Goal: Browse casually: Explore the website without a specific task or goal

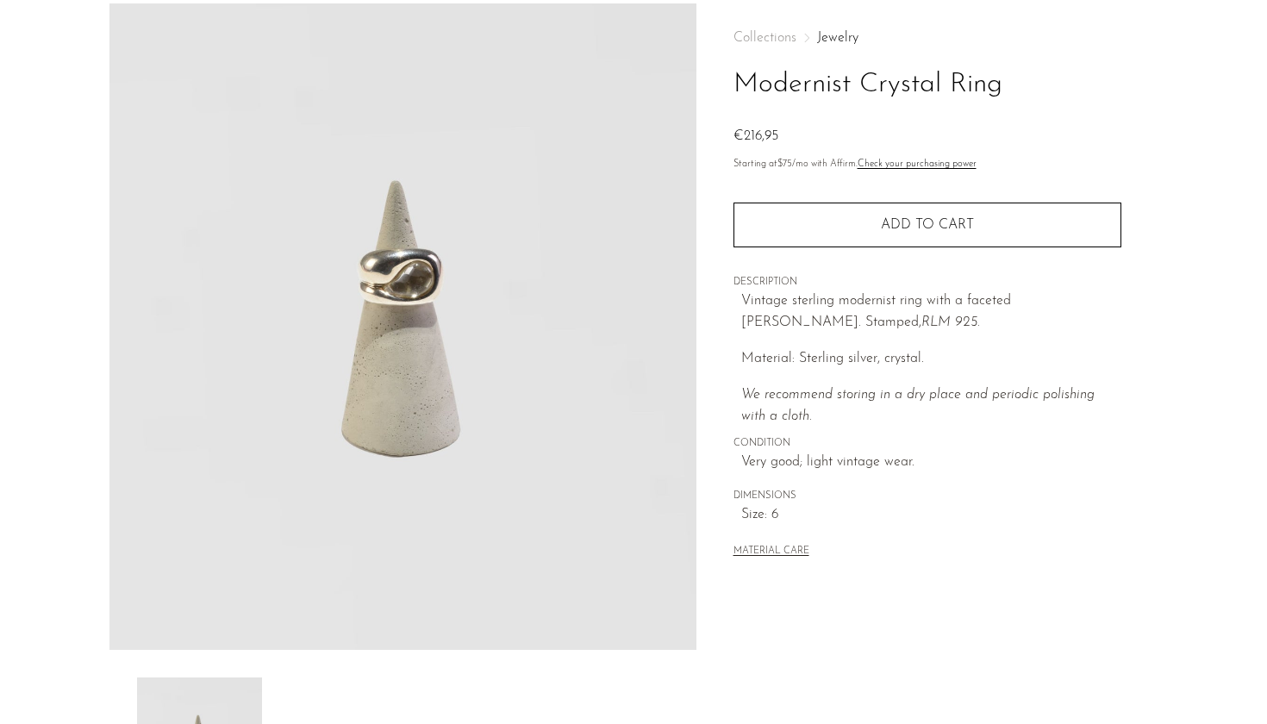
scroll to position [76, 0]
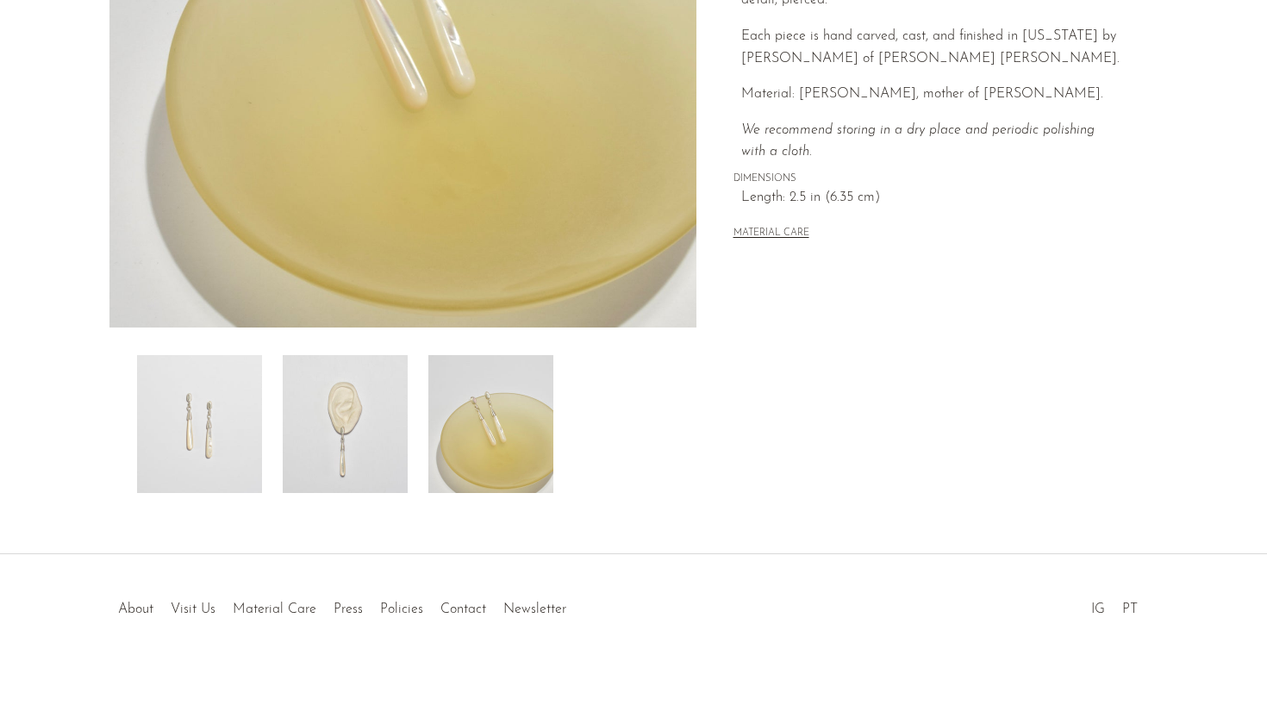
scroll to position [398, 0]
click at [396, 425] on img at bounding box center [345, 424] width 125 height 138
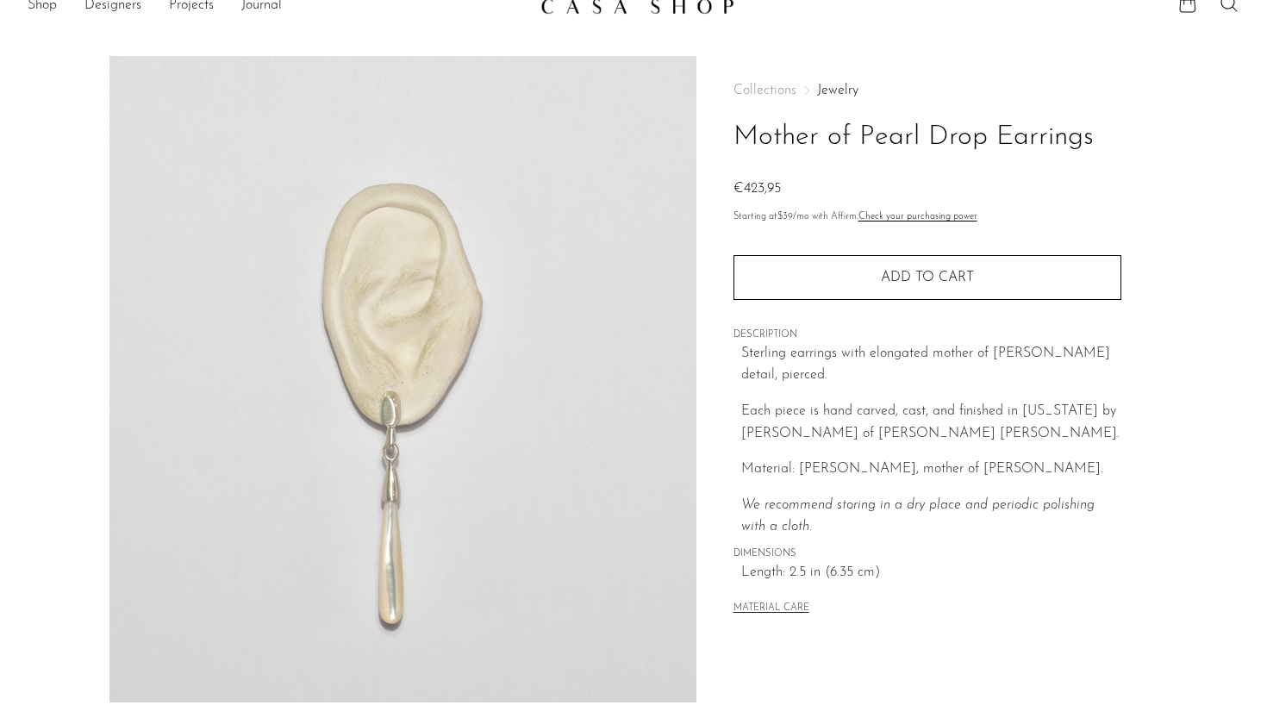
scroll to position [22, 0]
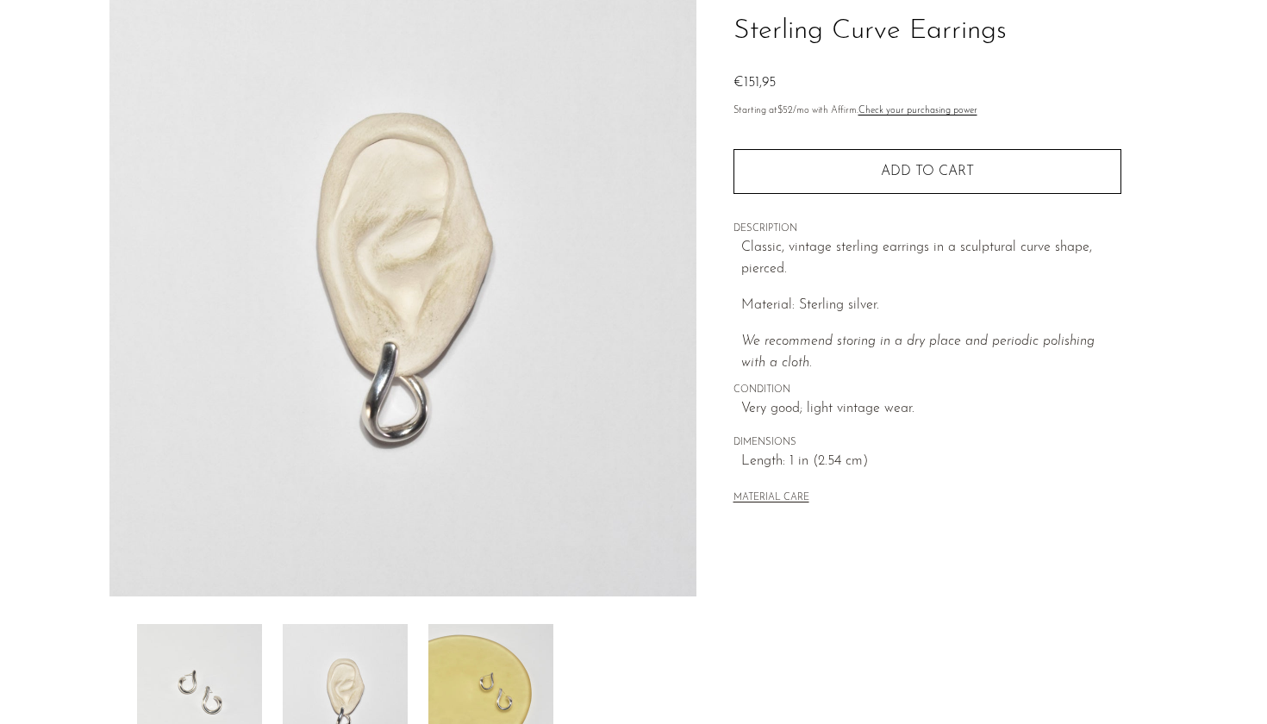
scroll to position [121, 0]
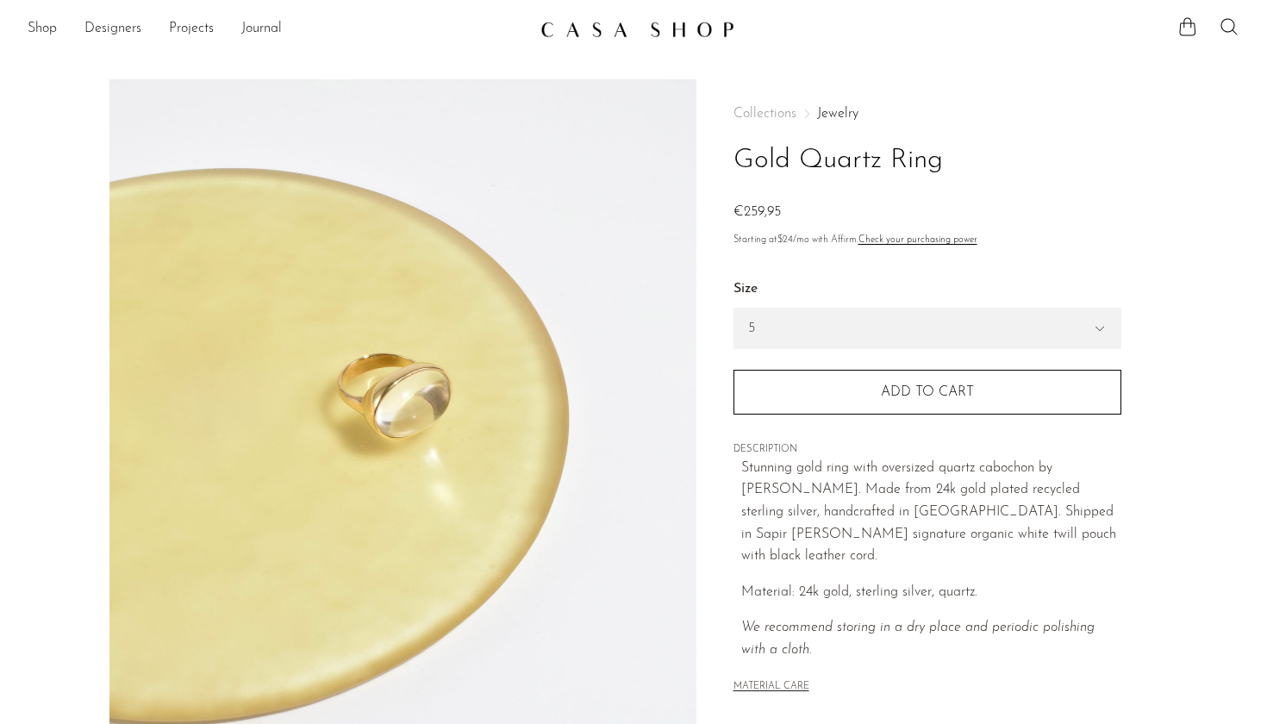
click at [403, 409] on img at bounding box center [402, 402] width 587 height 646
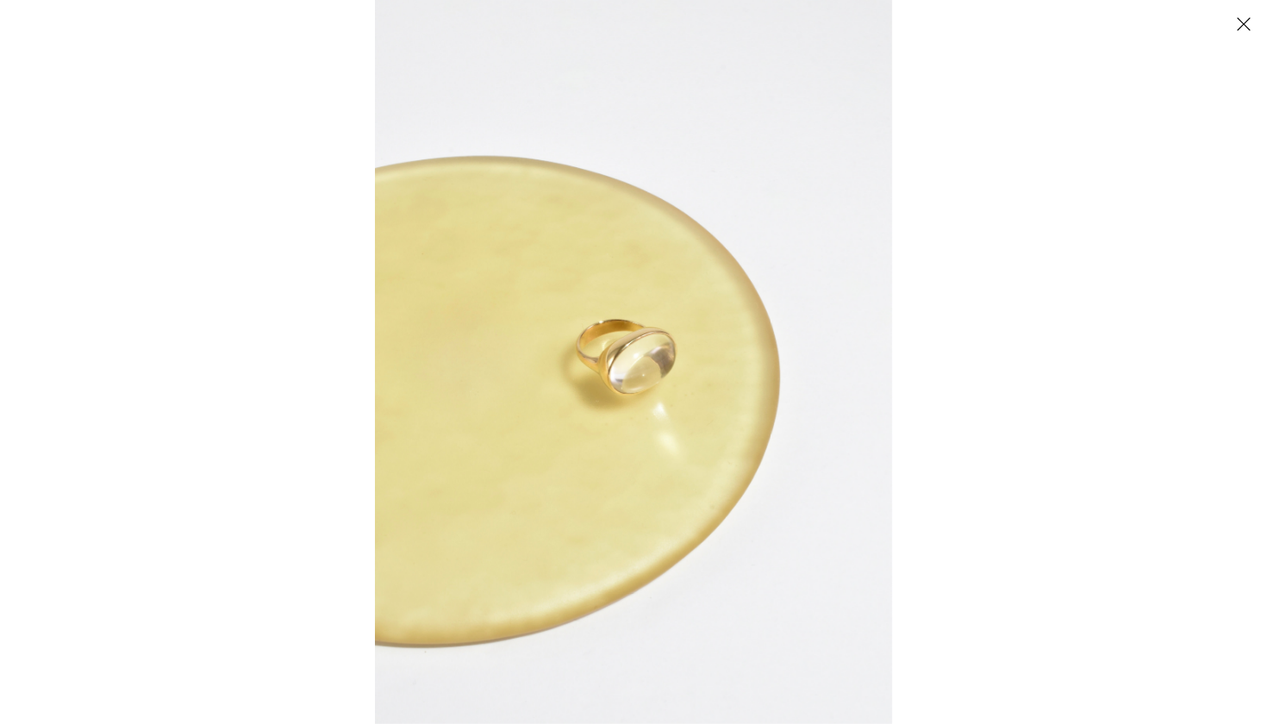
click at [656, 359] on img at bounding box center [633, 362] width 517 height 724
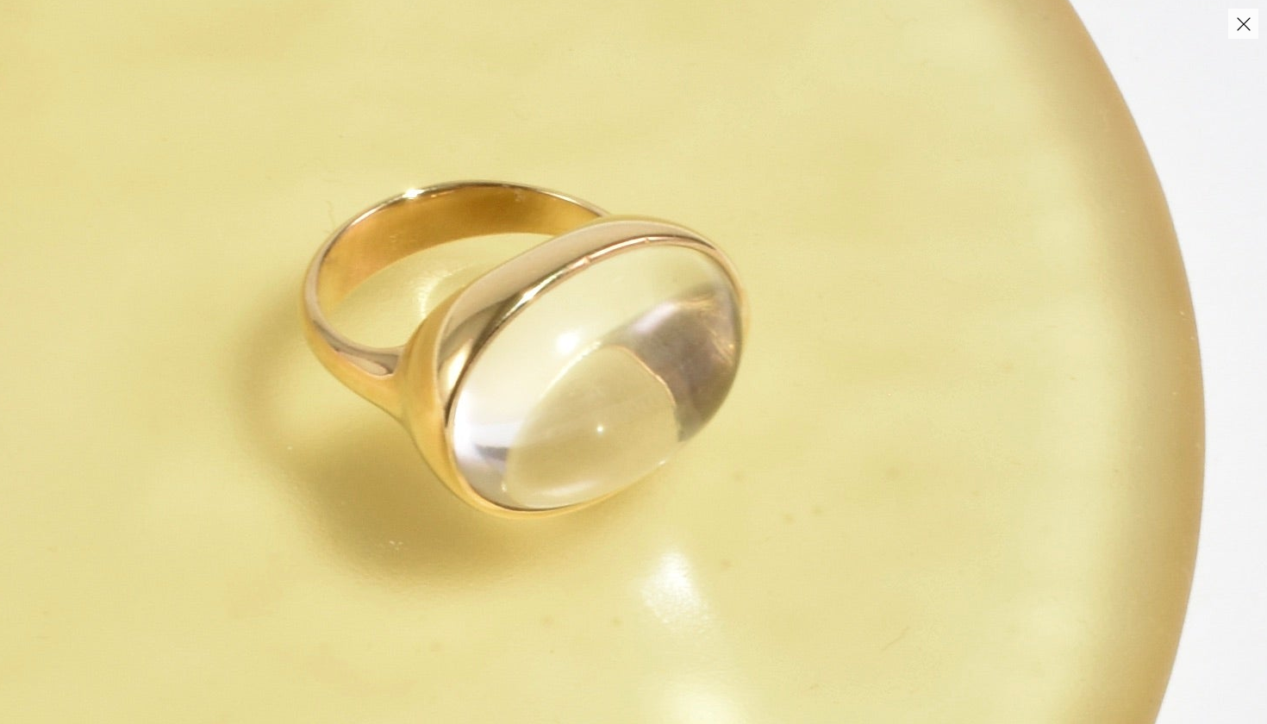
click at [1251, 35] on button "Close" at bounding box center [1243, 24] width 30 height 30
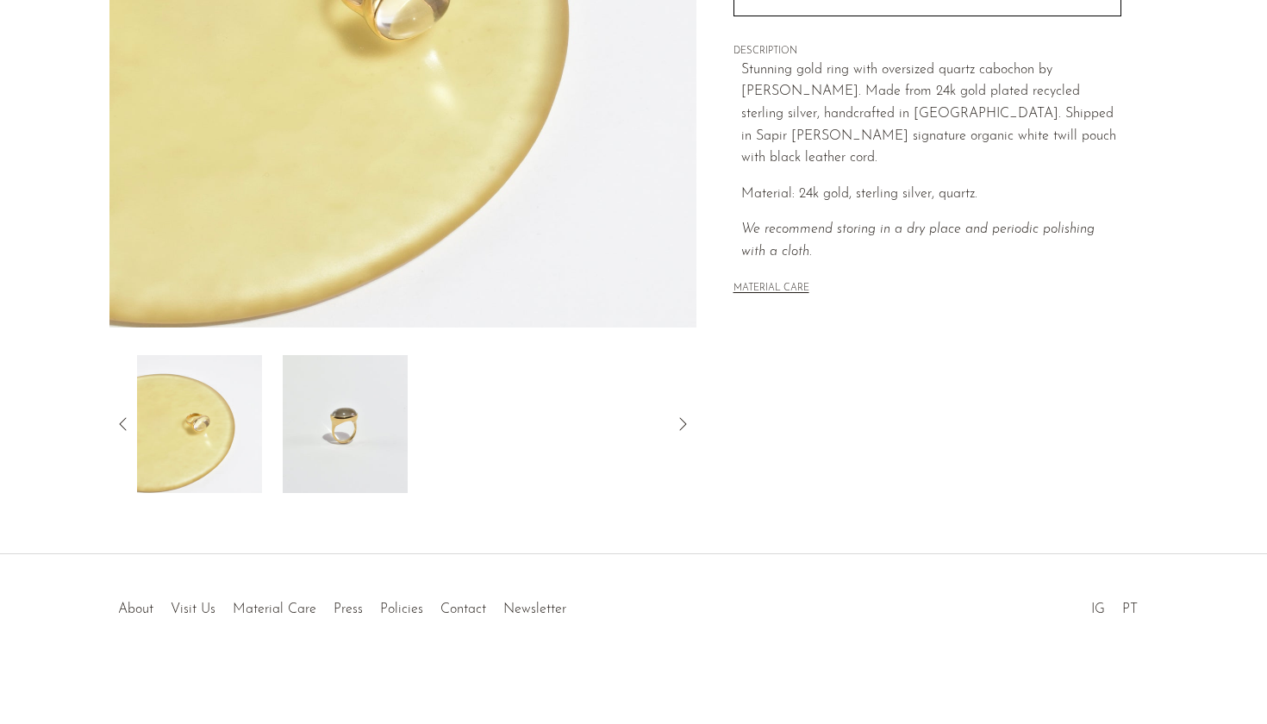
click at [335, 456] on img at bounding box center [345, 424] width 125 height 138
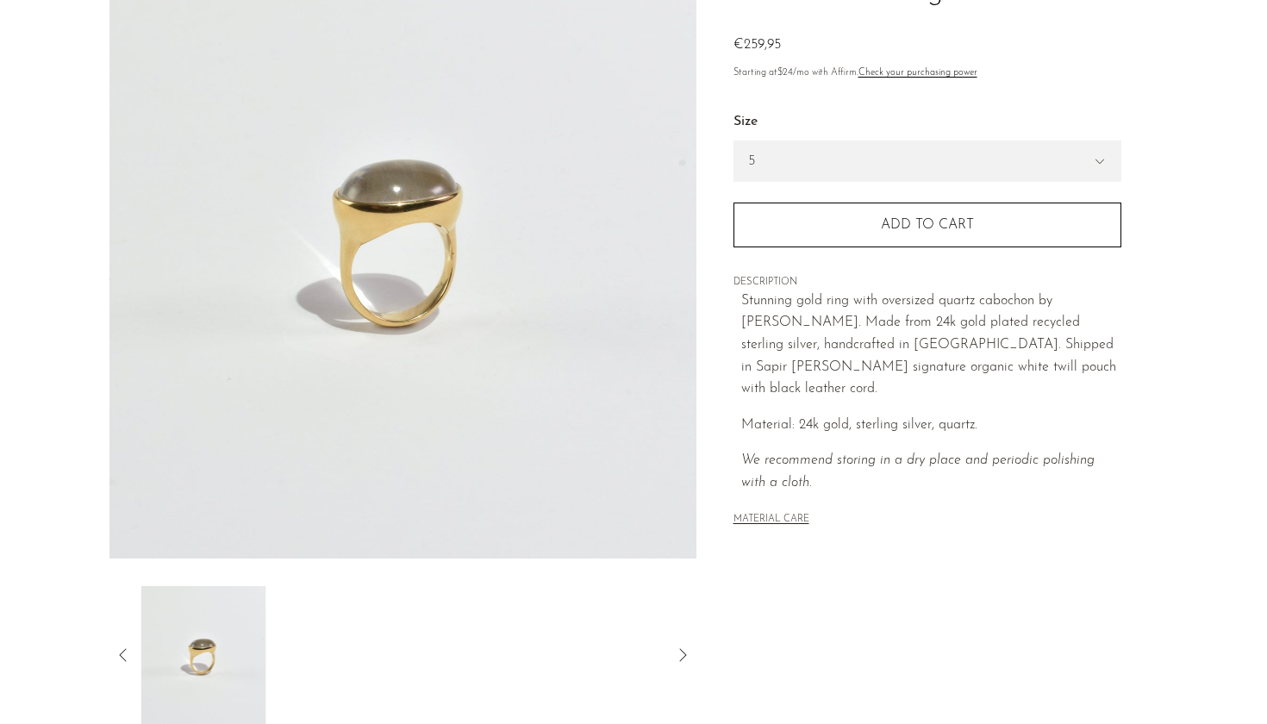
scroll to position [169, 0]
click at [415, 224] on img at bounding box center [402, 233] width 587 height 646
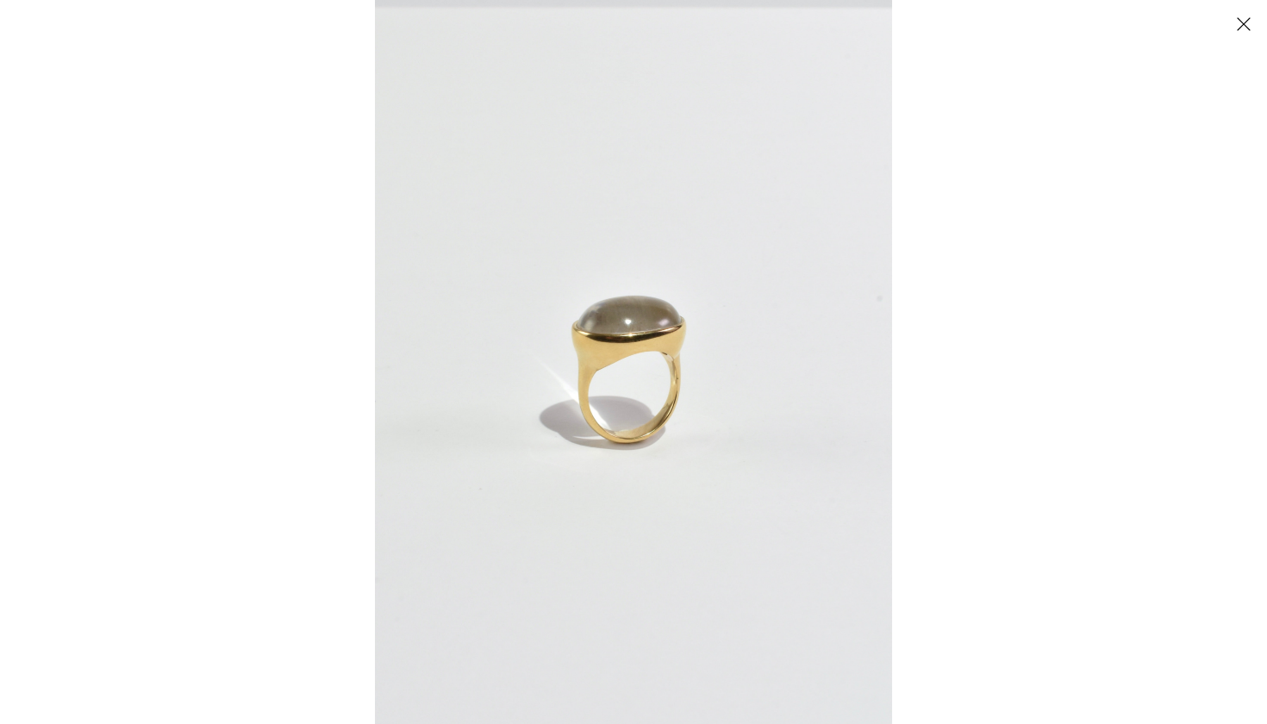
click at [602, 424] on img at bounding box center [633, 362] width 517 height 724
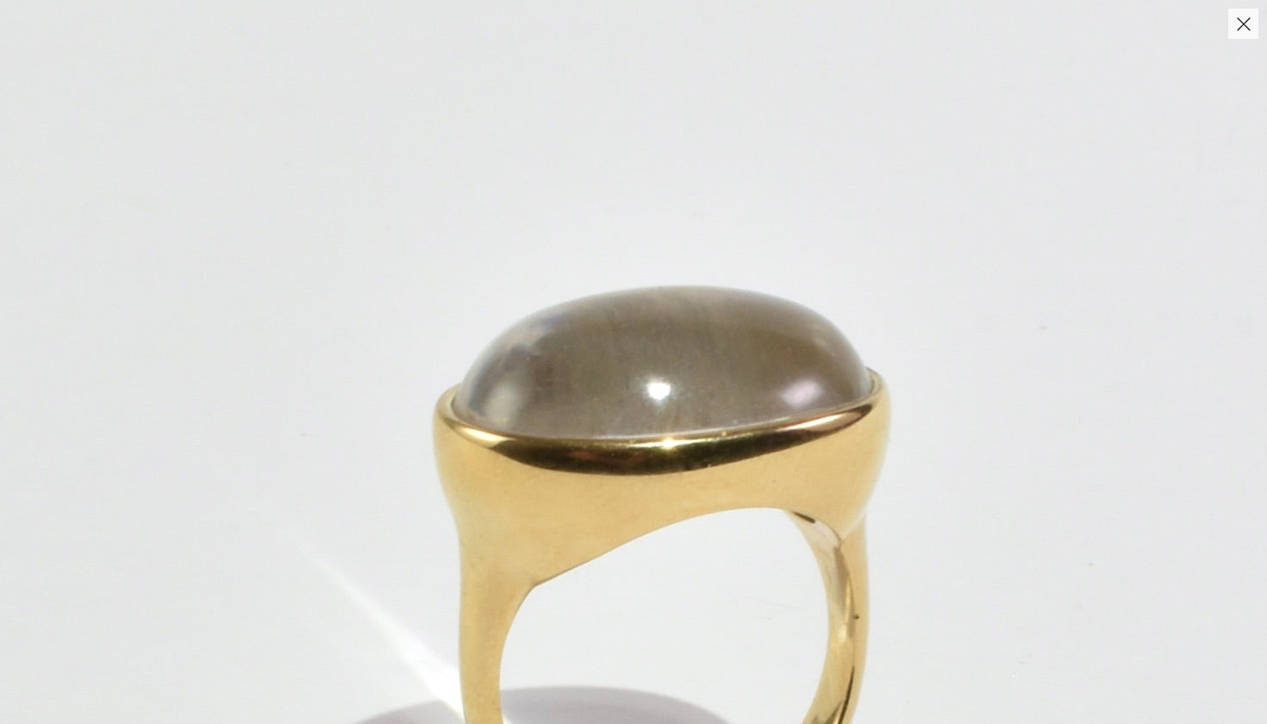
drag, startPoint x: 669, startPoint y: 216, endPoint x: 609, endPoint y: 497, distance: 287.4
click at [609, 497] on img at bounding box center [680, 551] width 2064 height 2890
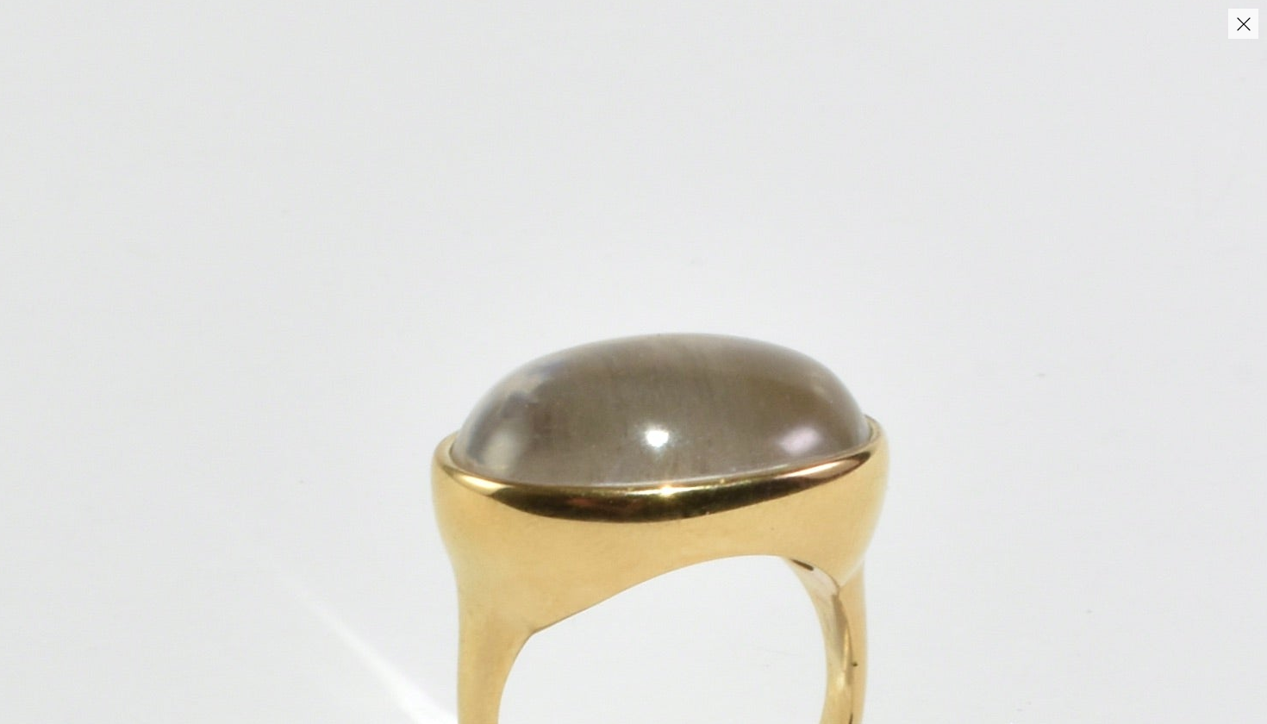
click at [1239, 24] on button "Close" at bounding box center [1243, 24] width 30 height 30
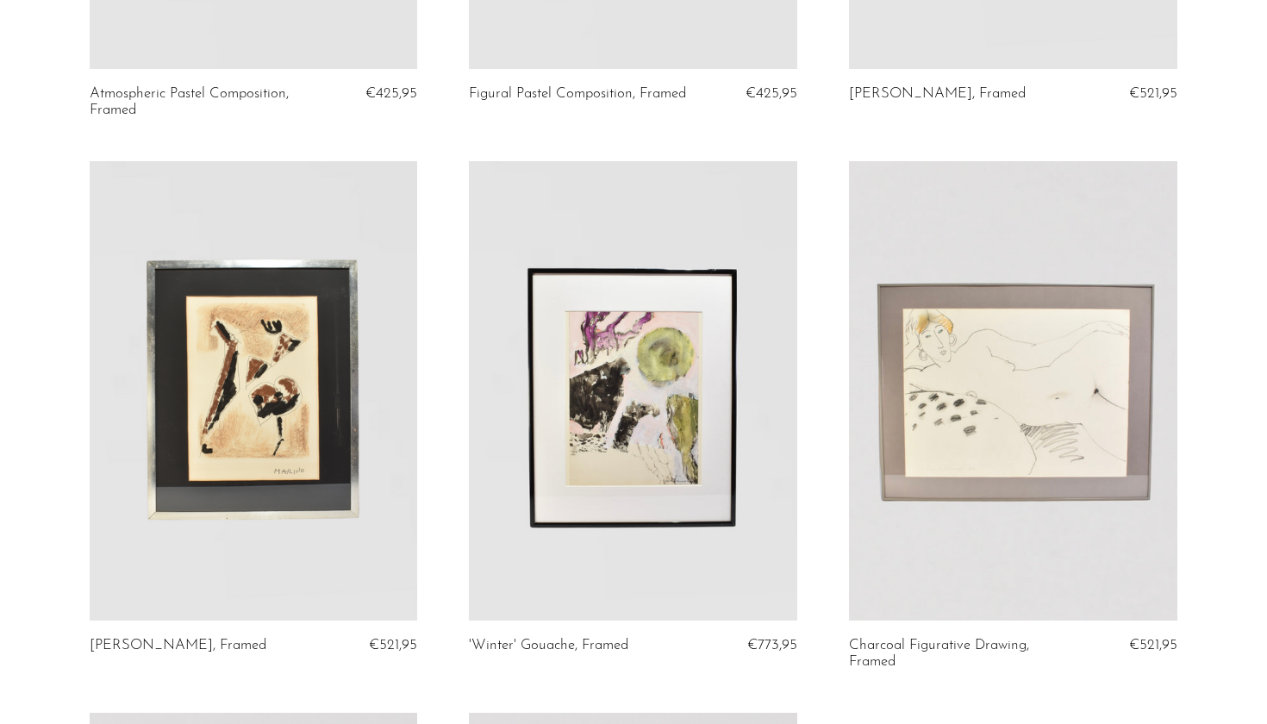
scroll to position [1644, 0]
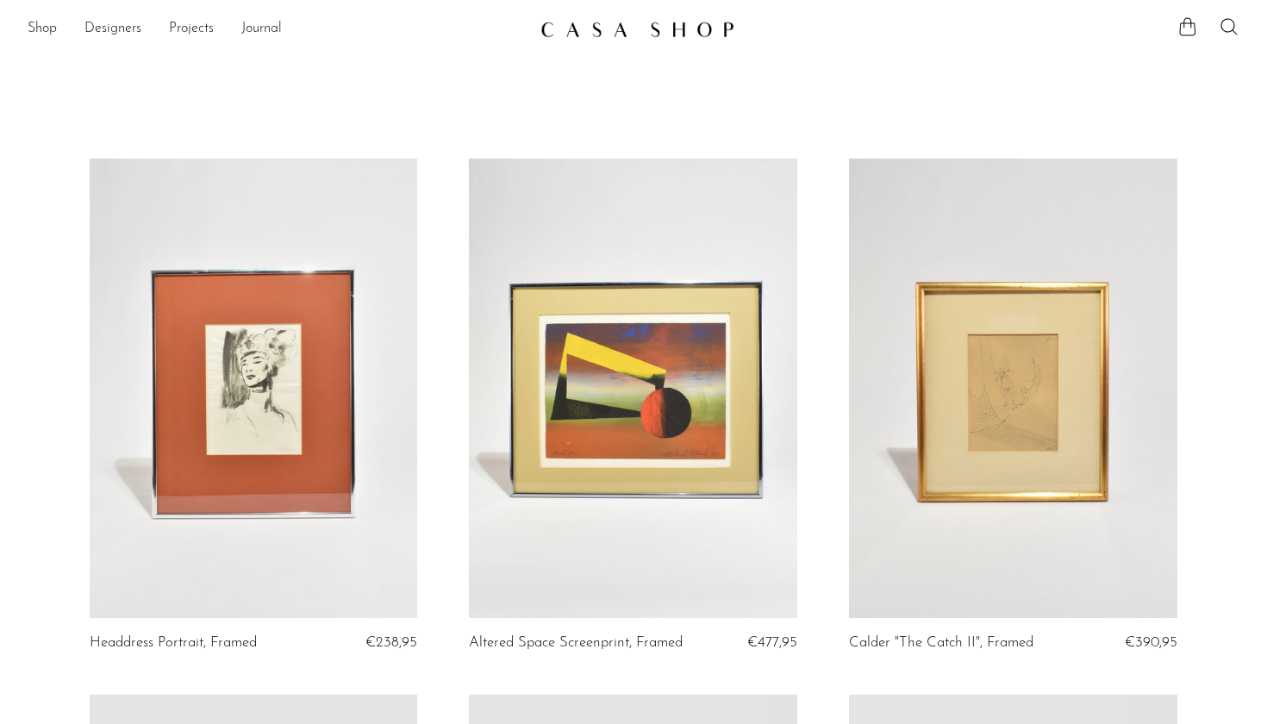
scroll to position [0, 0]
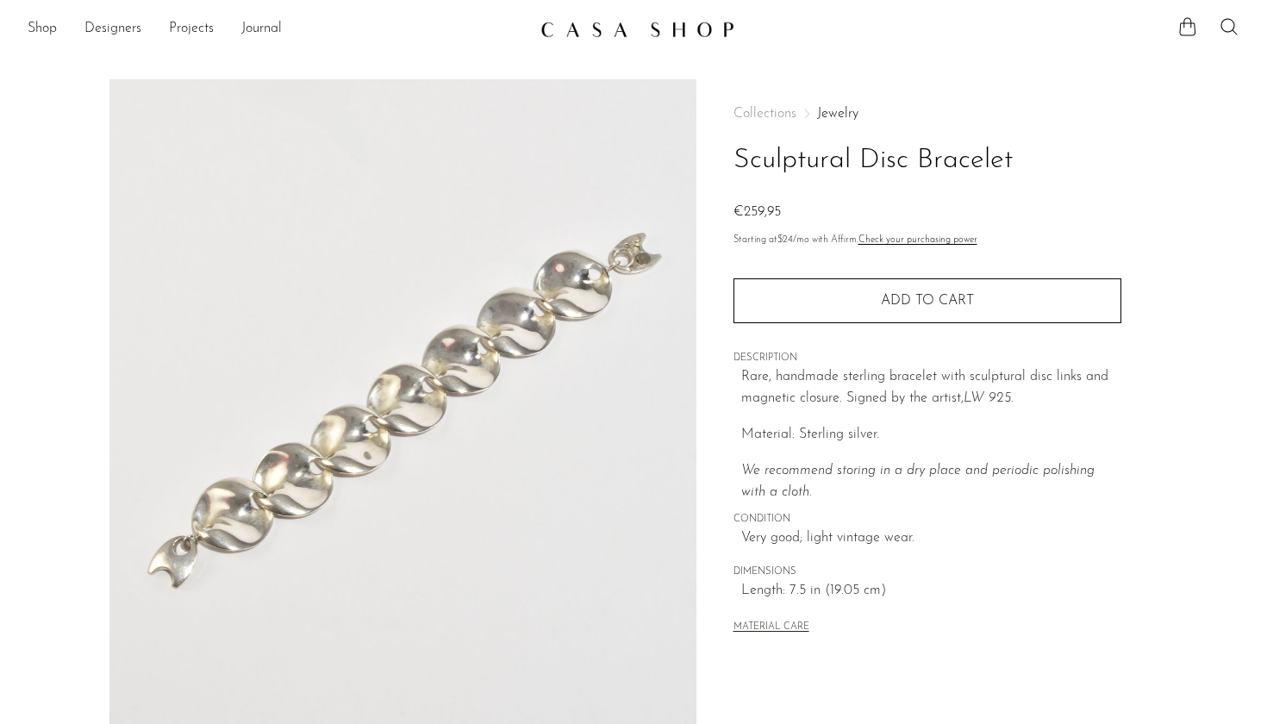
scroll to position [102, 0]
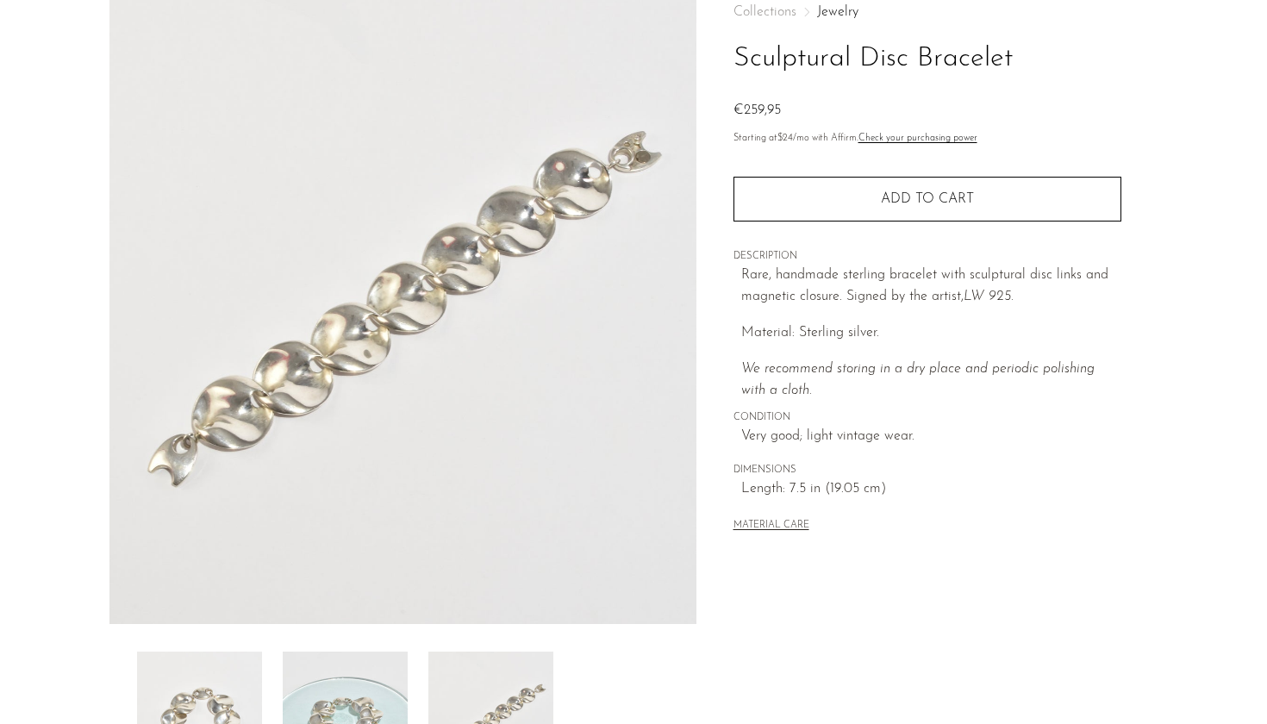
click at [311, 369] on img at bounding box center [402, 301] width 587 height 646
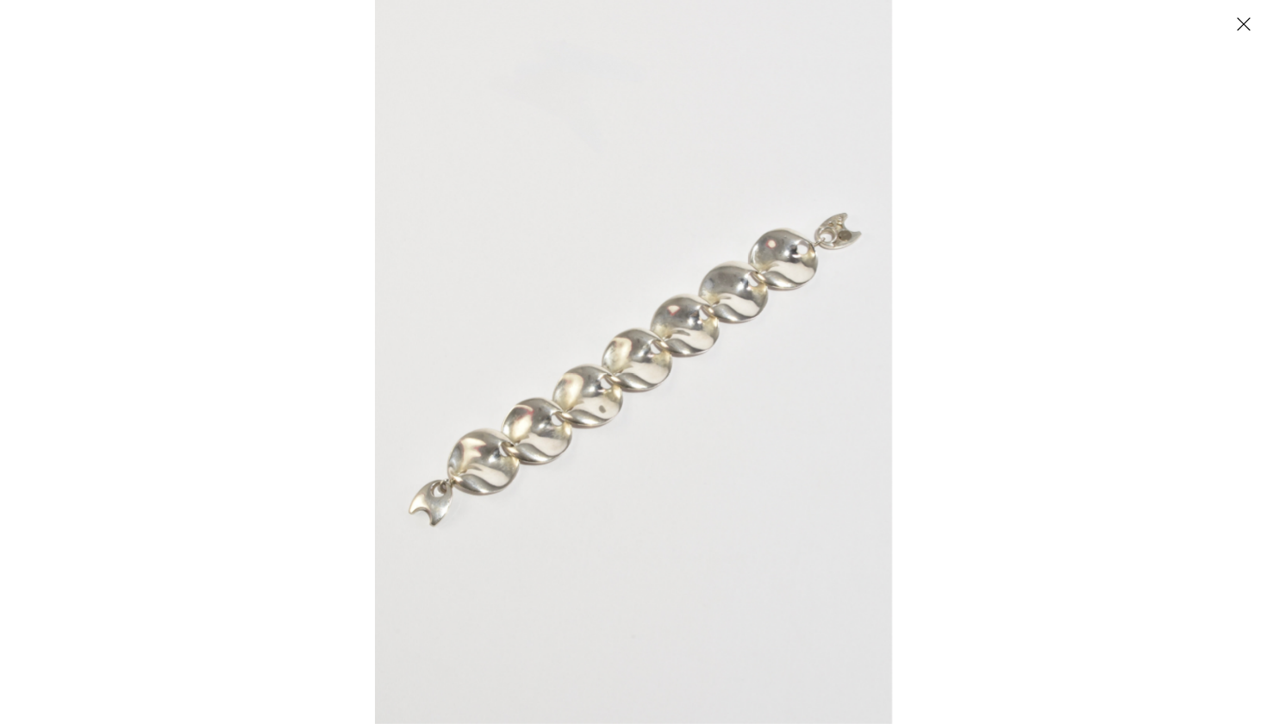
click at [562, 453] on img at bounding box center [633, 362] width 517 height 724
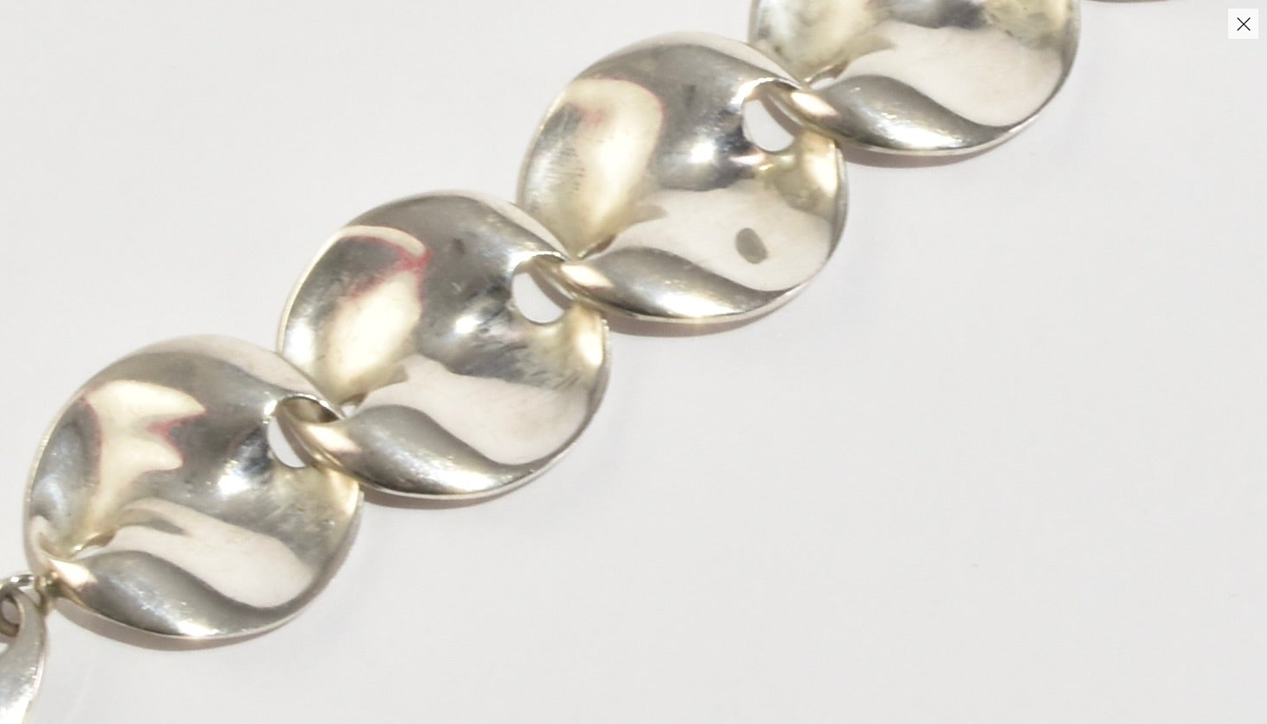
click at [1238, 33] on button "Close" at bounding box center [1243, 24] width 30 height 30
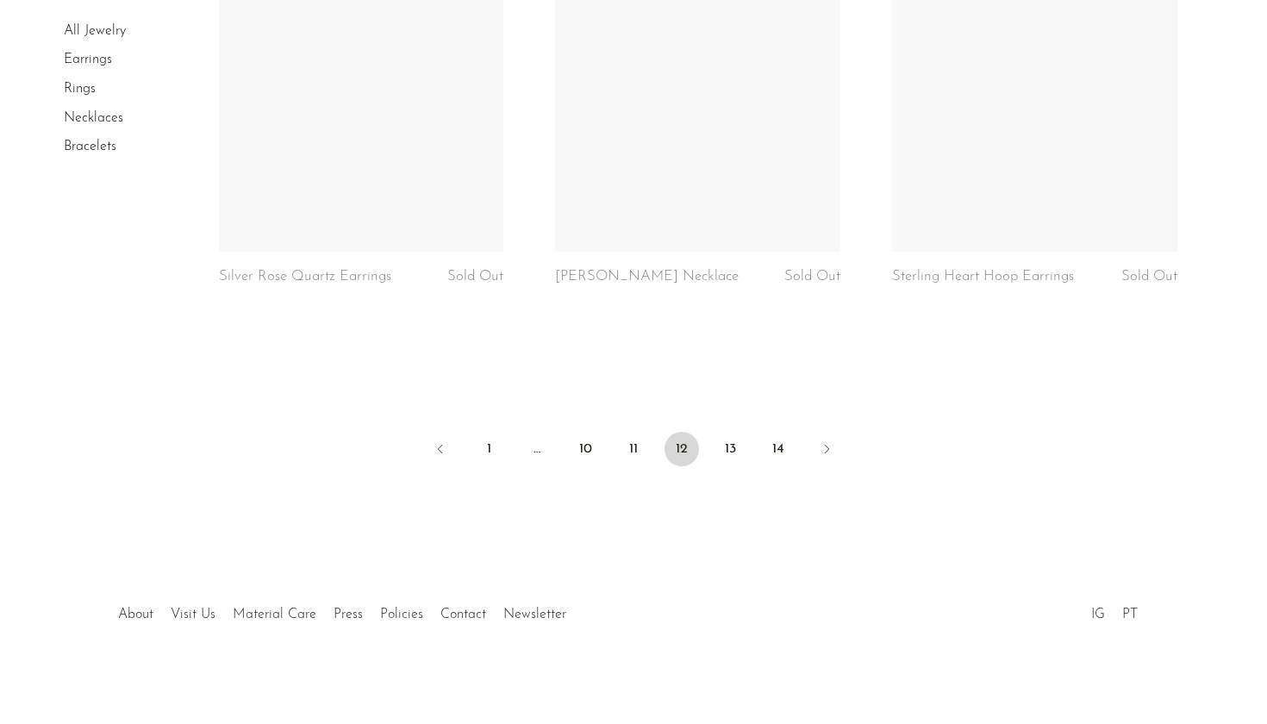
scroll to position [5585, 0]
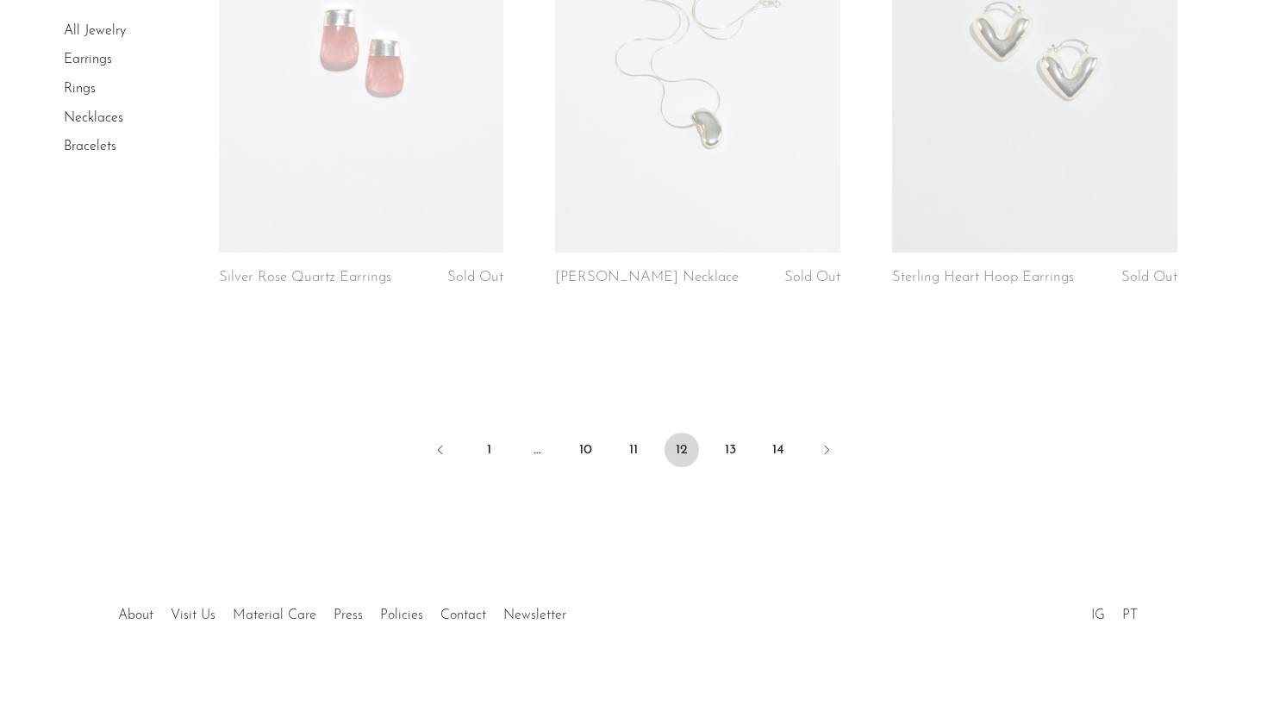
click at [731, 209] on link at bounding box center [697, 52] width 285 height 399
click at [625, 450] on link "11" at bounding box center [633, 450] width 34 height 34
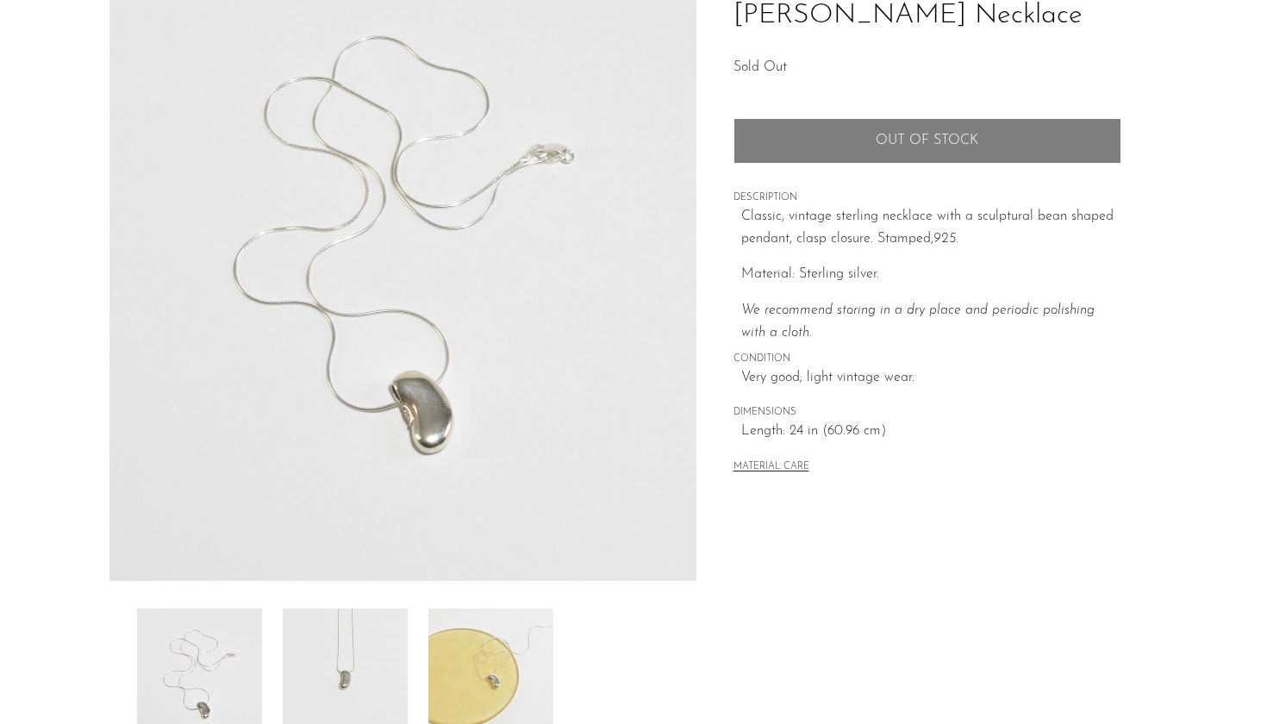
scroll to position [235, 0]
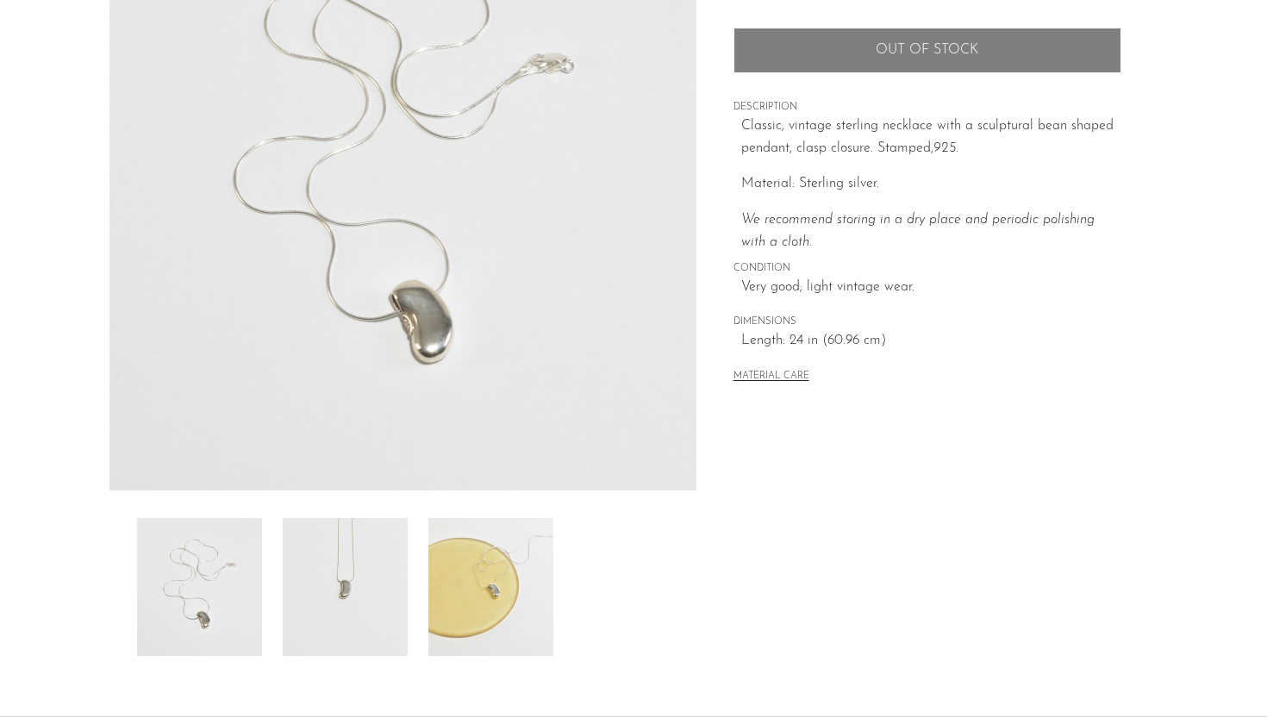
click at [375, 587] on img at bounding box center [345, 587] width 125 height 138
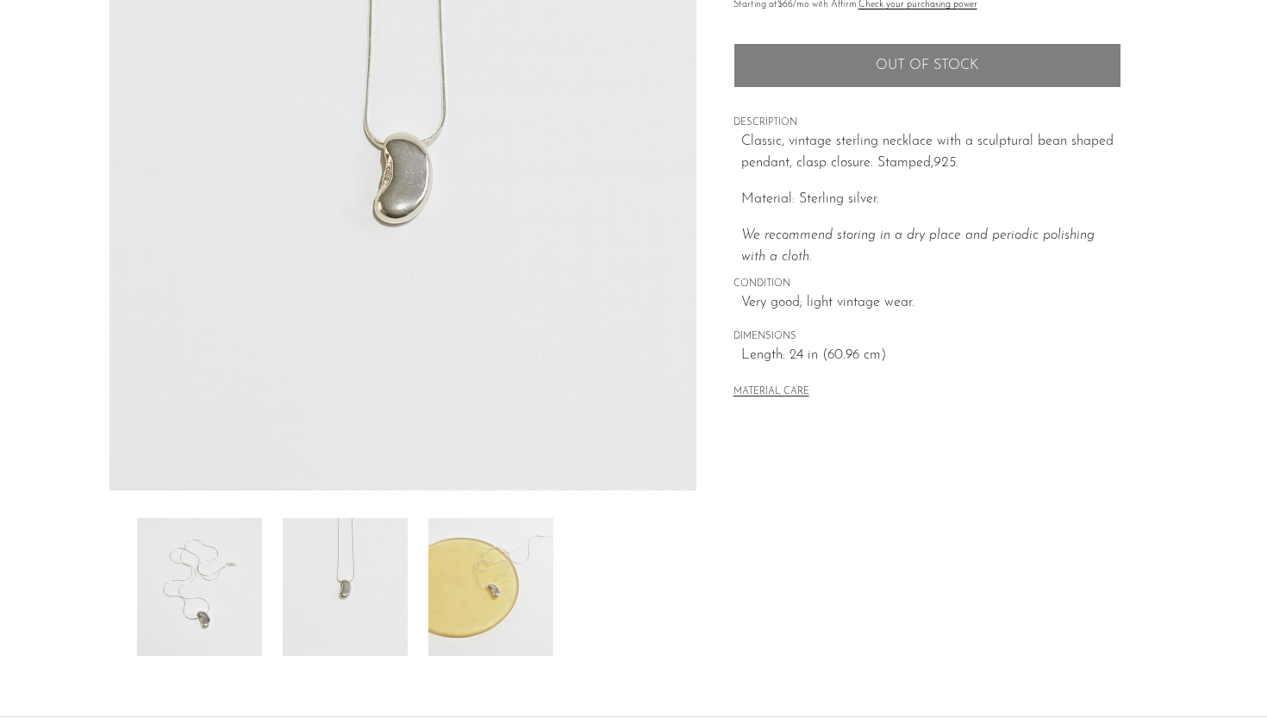
click at [446, 607] on img at bounding box center [490, 587] width 125 height 138
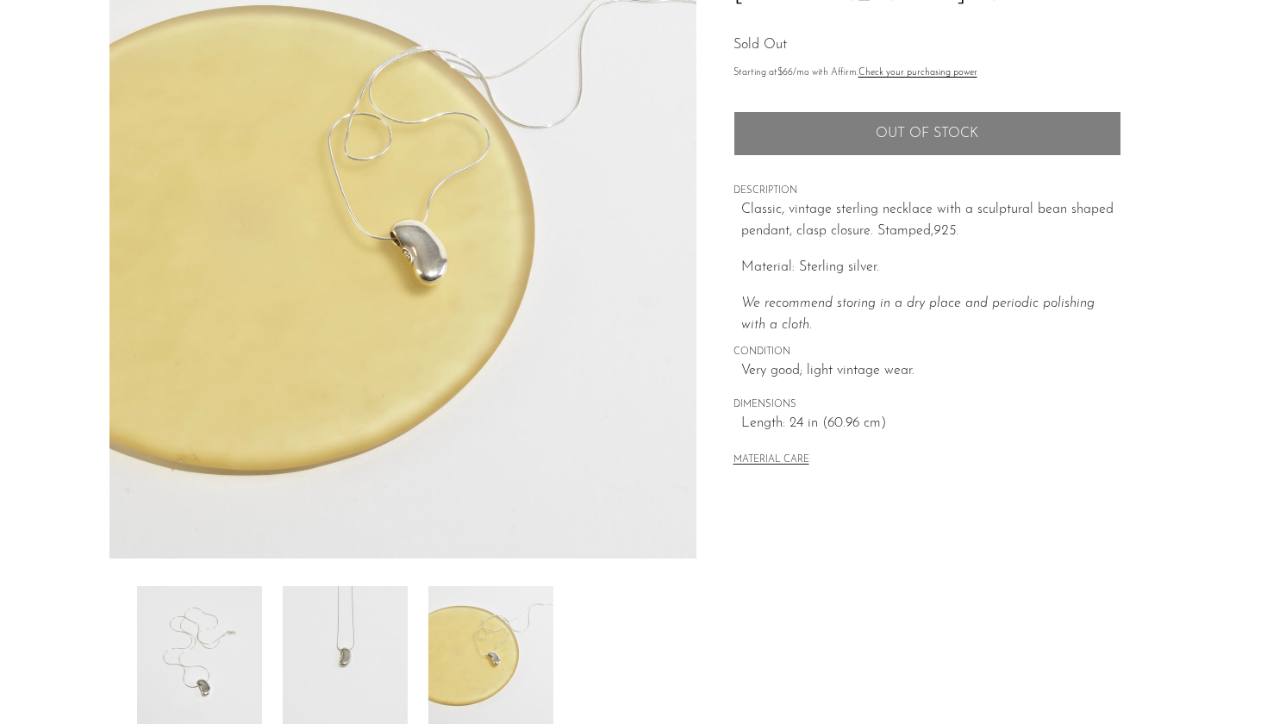
scroll to position [156, 0]
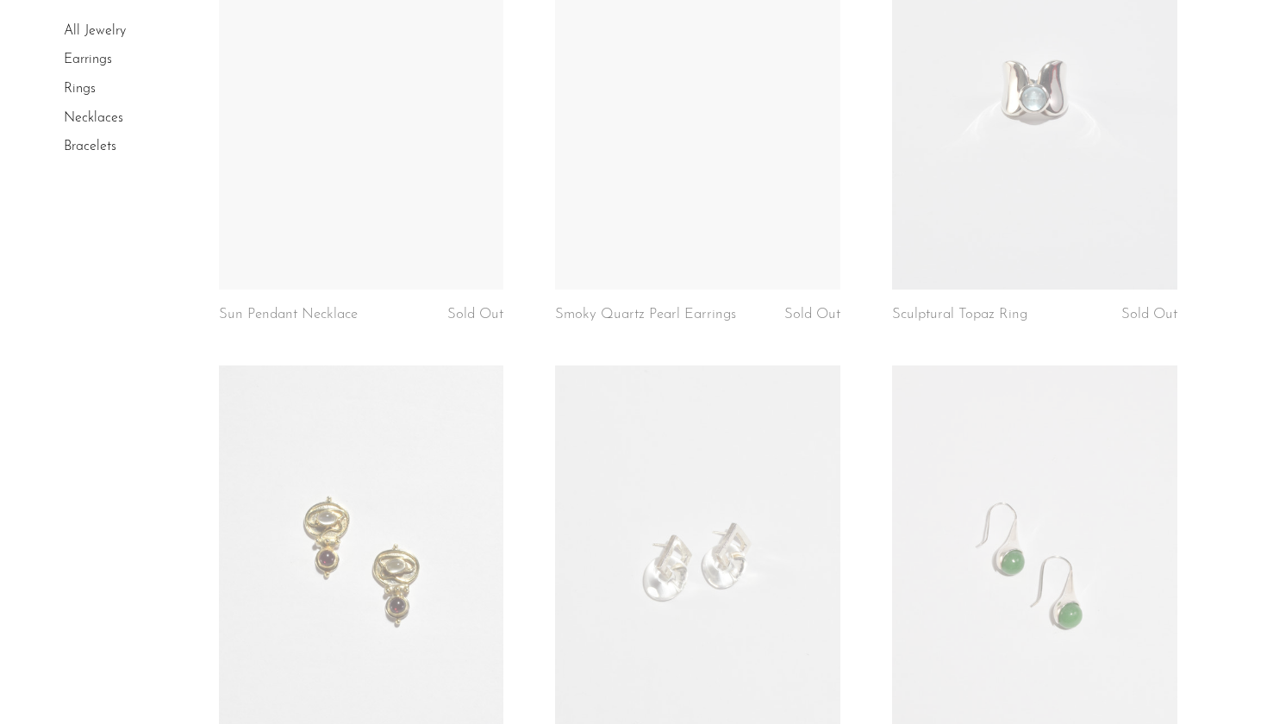
scroll to position [1712, 0]
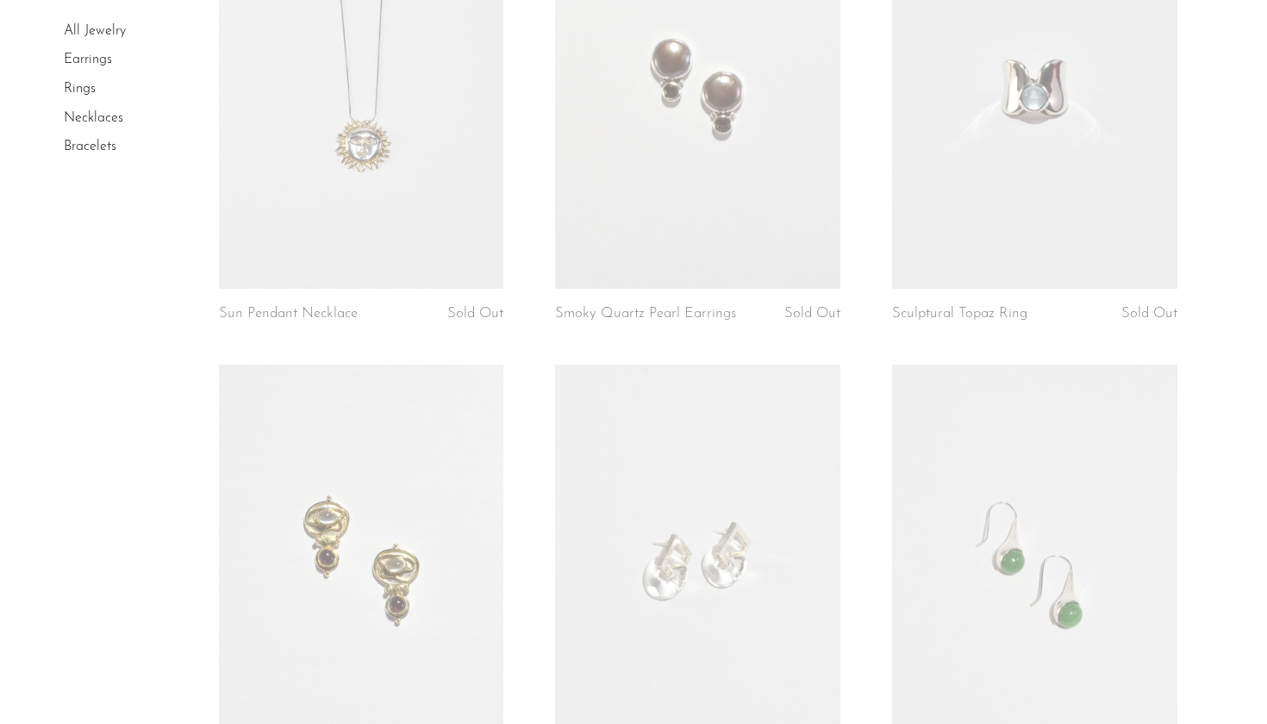
click at [1040, 184] on link at bounding box center [1034, 89] width 285 height 399
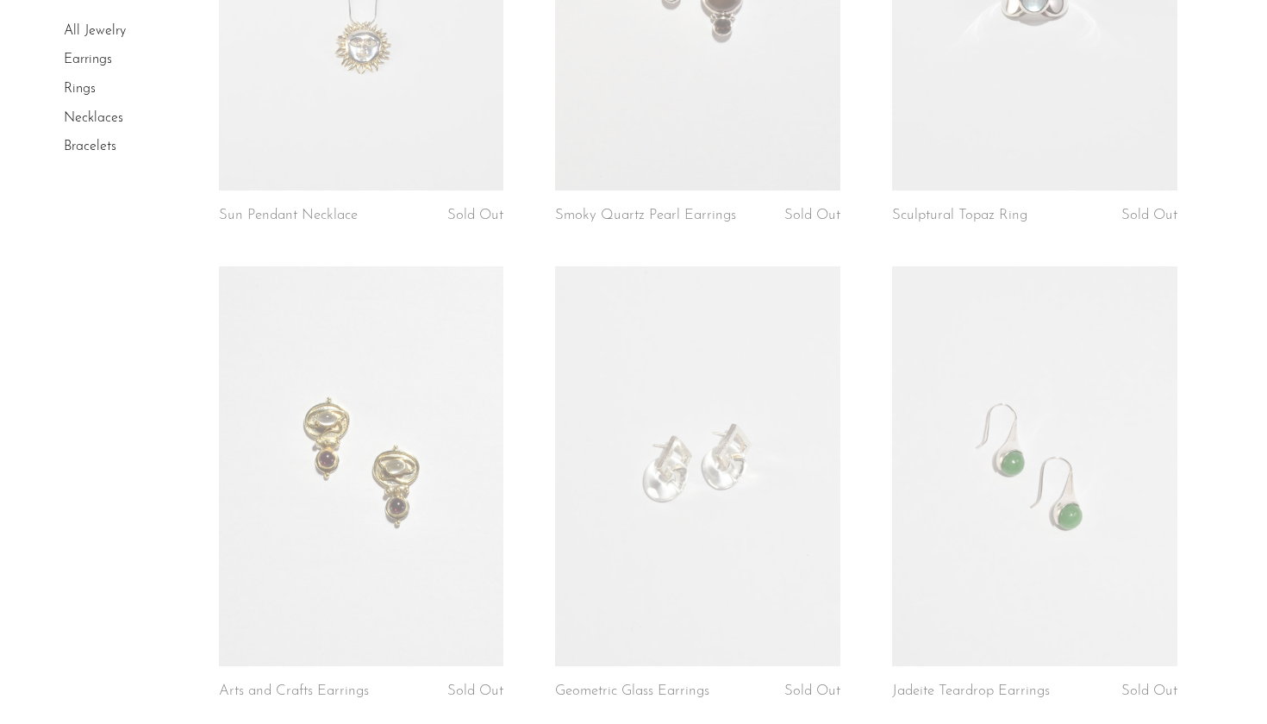
scroll to position [1851, 0]
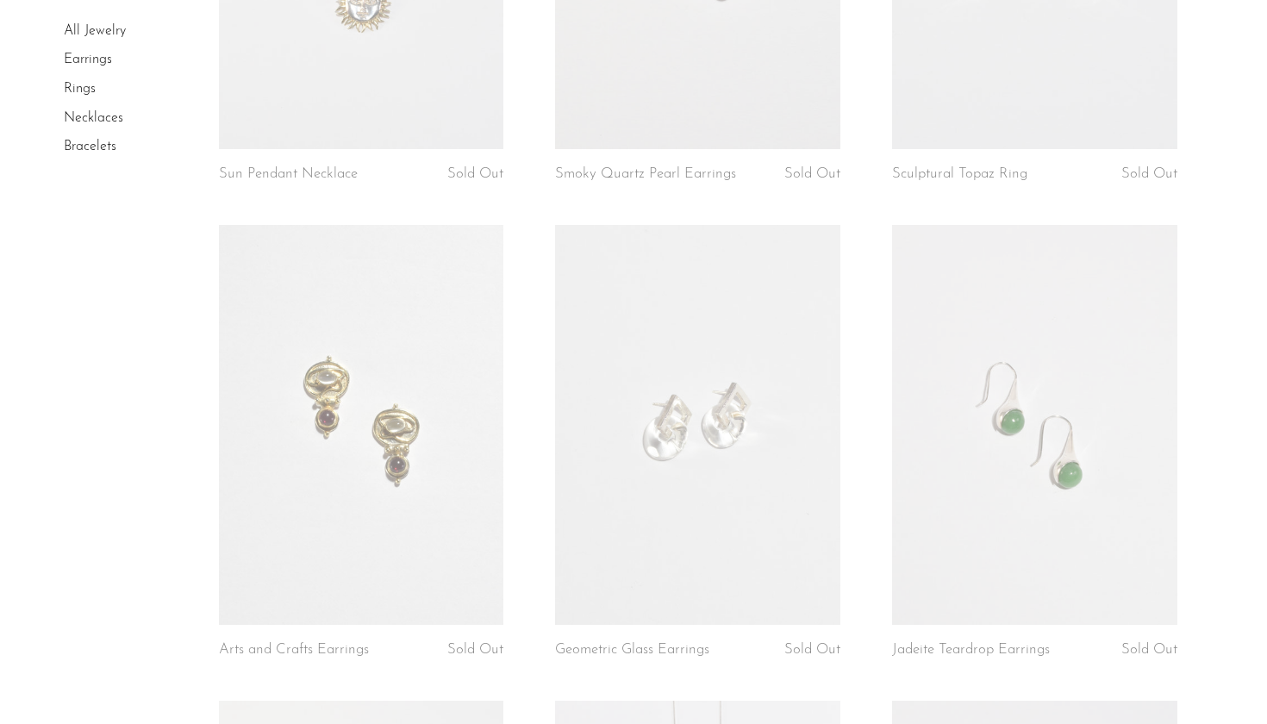
click at [1041, 457] on link at bounding box center [1034, 424] width 285 height 399
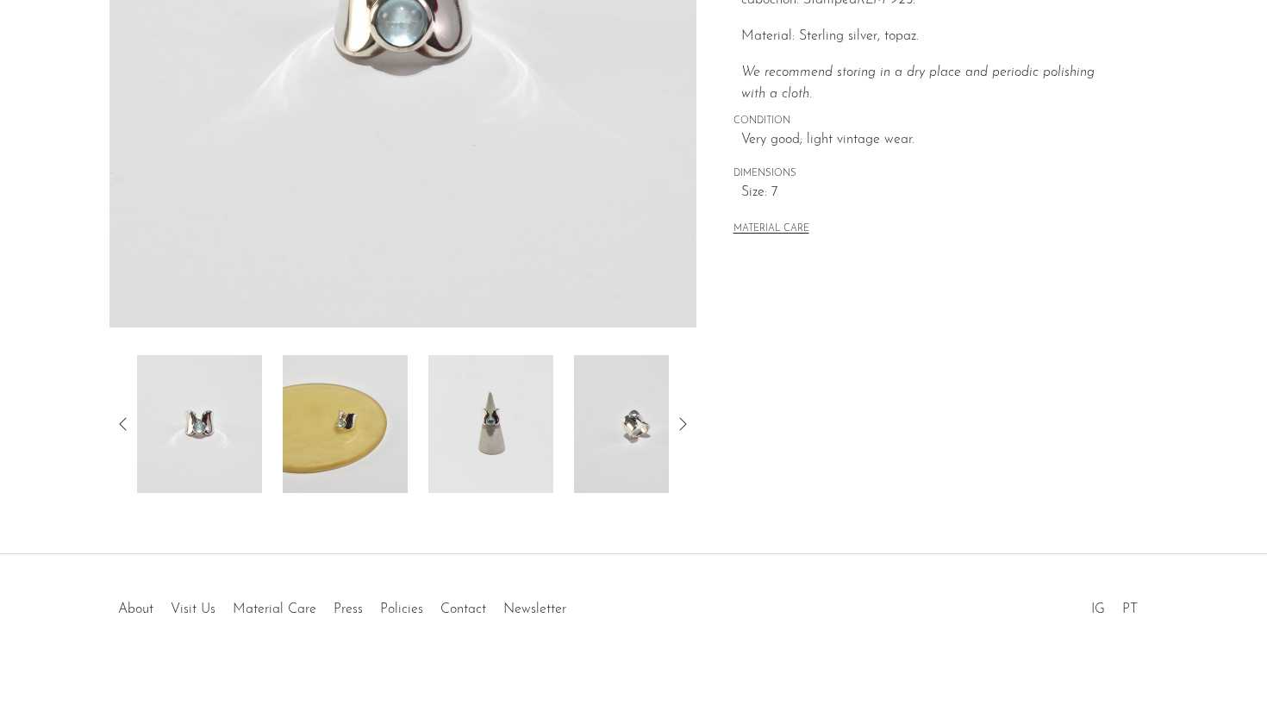
scroll to position [398, 0]
click at [367, 438] on img at bounding box center [345, 424] width 125 height 138
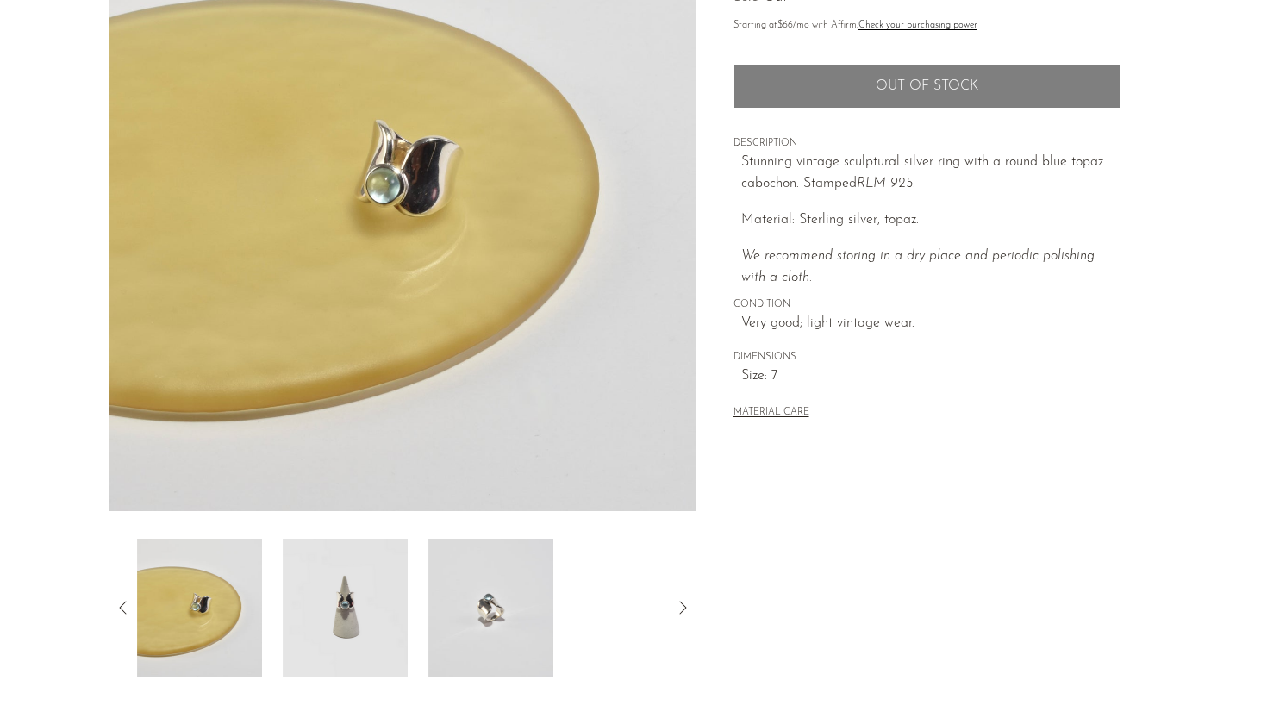
scroll to position [214, 0]
click at [493, 623] on img at bounding box center [490, 609] width 125 height 138
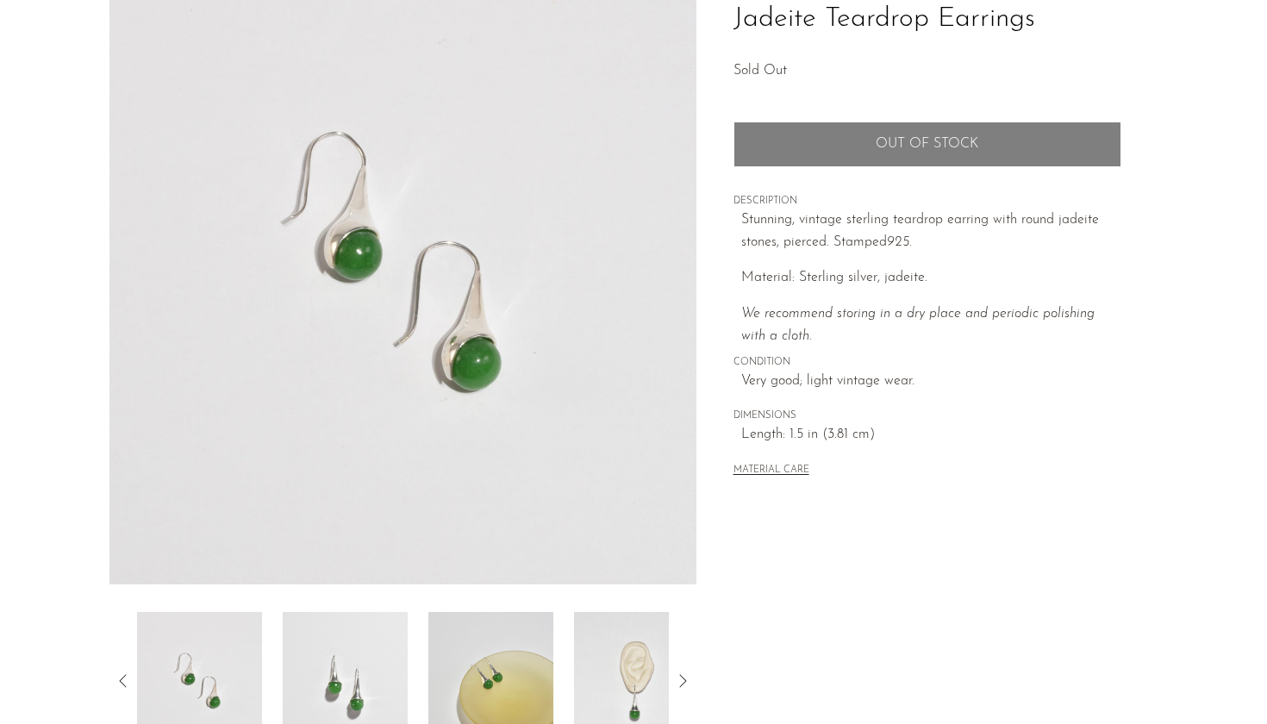
scroll to position [151, 0]
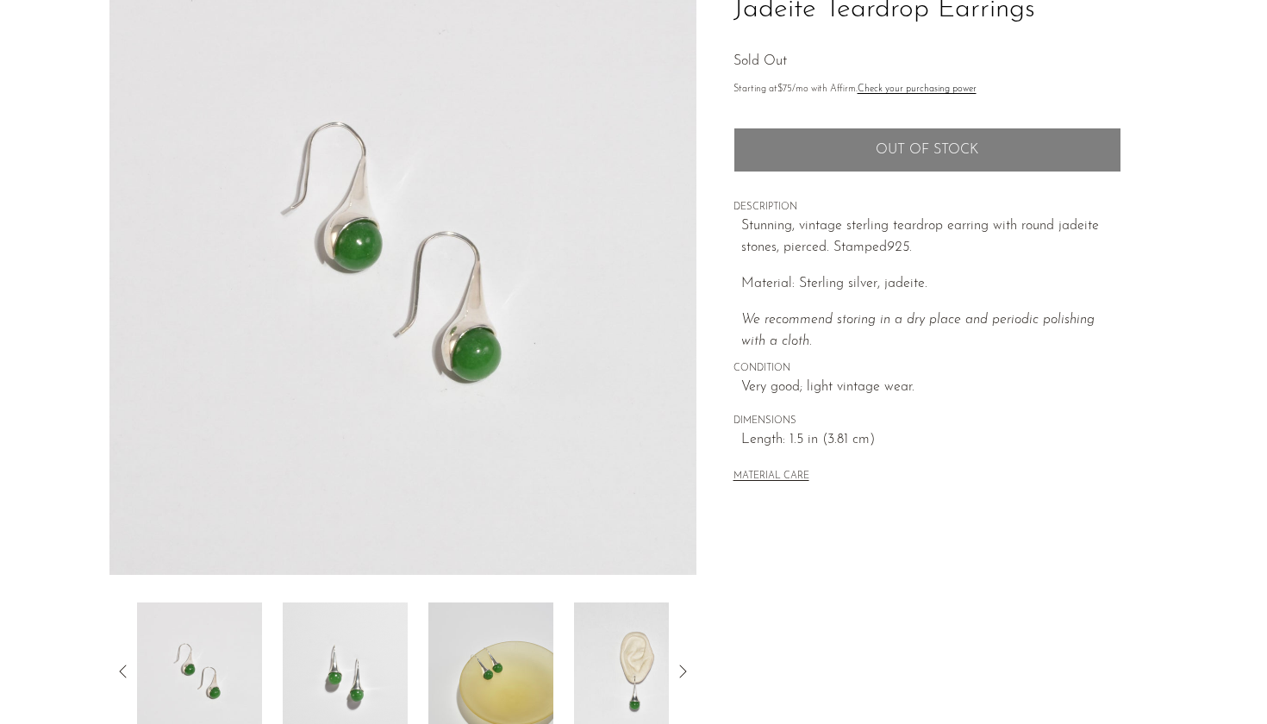
click at [486, 666] on img at bounding box center [490, 672] width 125 height 138
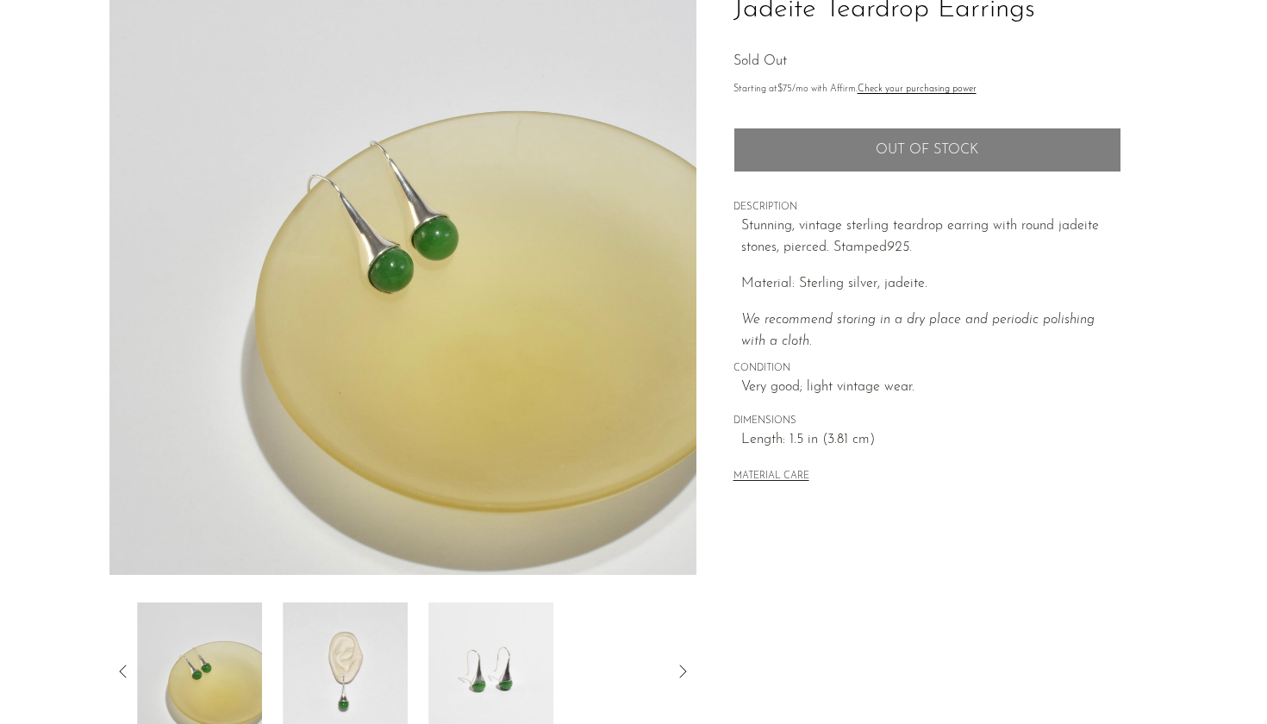
click at [463, 675] on img at bounding box center [490, 672] width 125 height 138
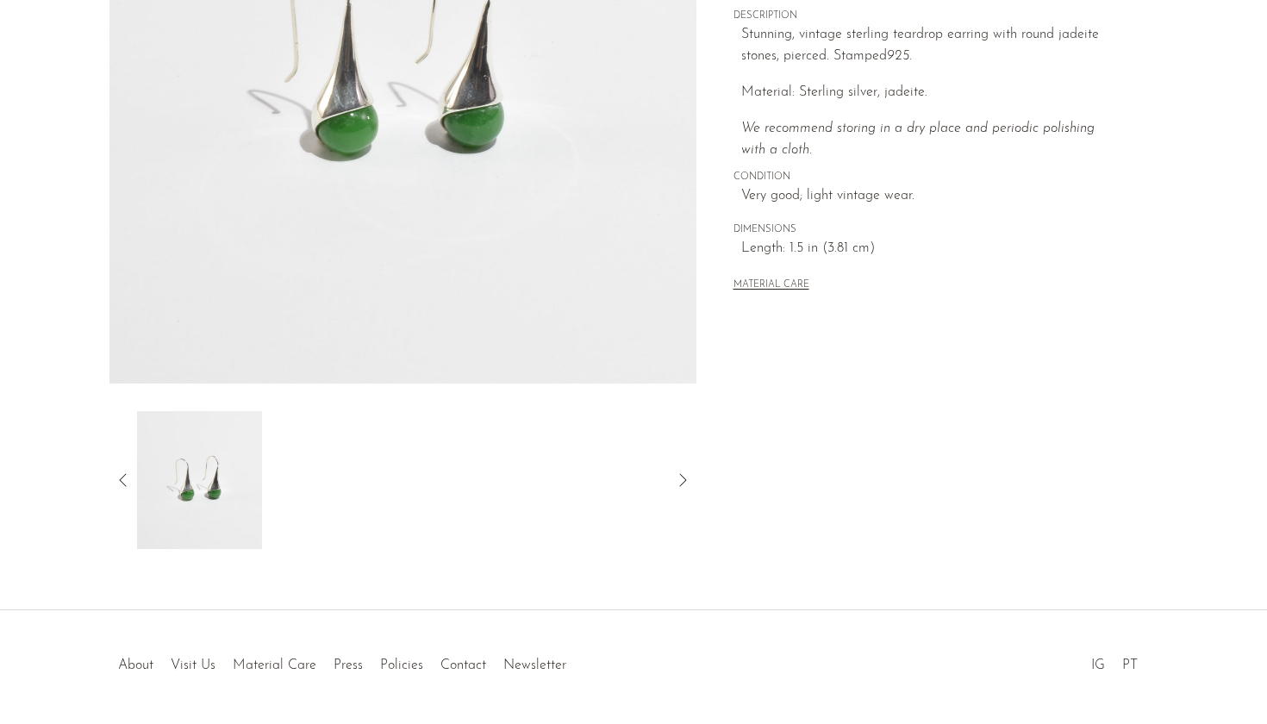
scroll to position [343, 0]
click at [116, 483] on icon at bounding box center [123, 479] width 21 height 21
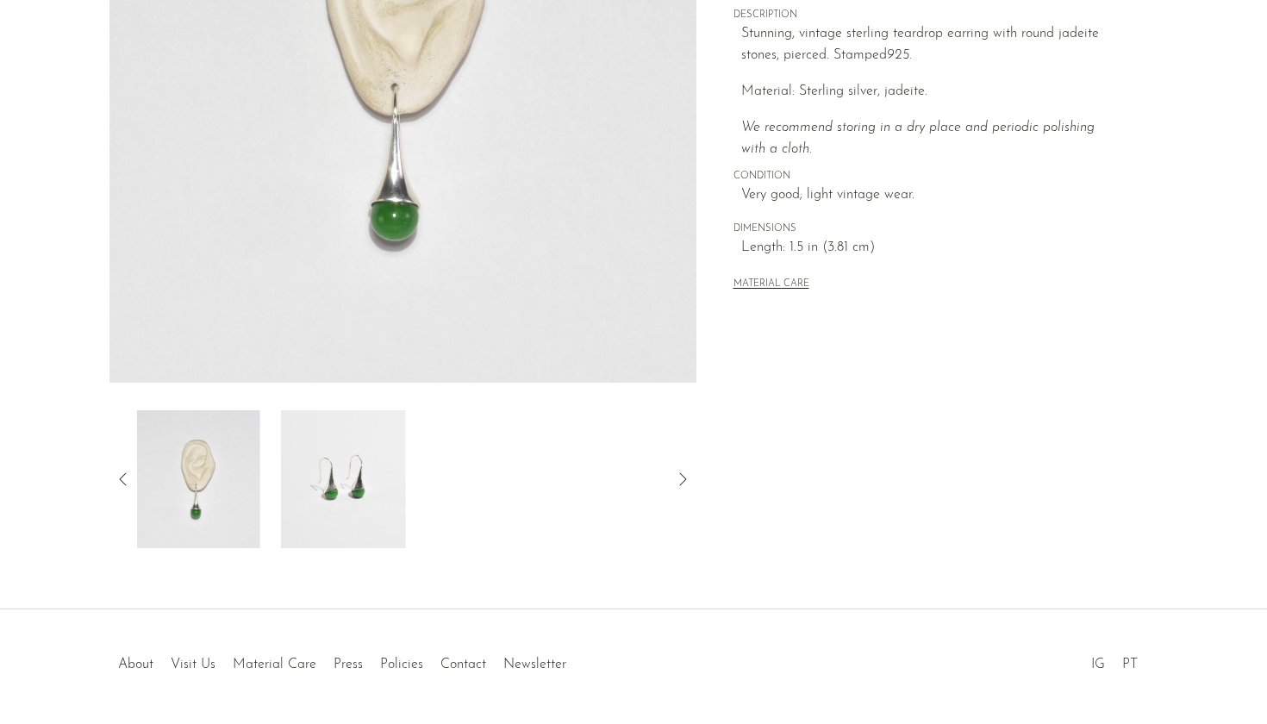
click at [216, 470] on img at bounding box center [197, 479] width 125 height 138
click at [127, 473] on icon at bounding box center [123, 479] width 21 height 21
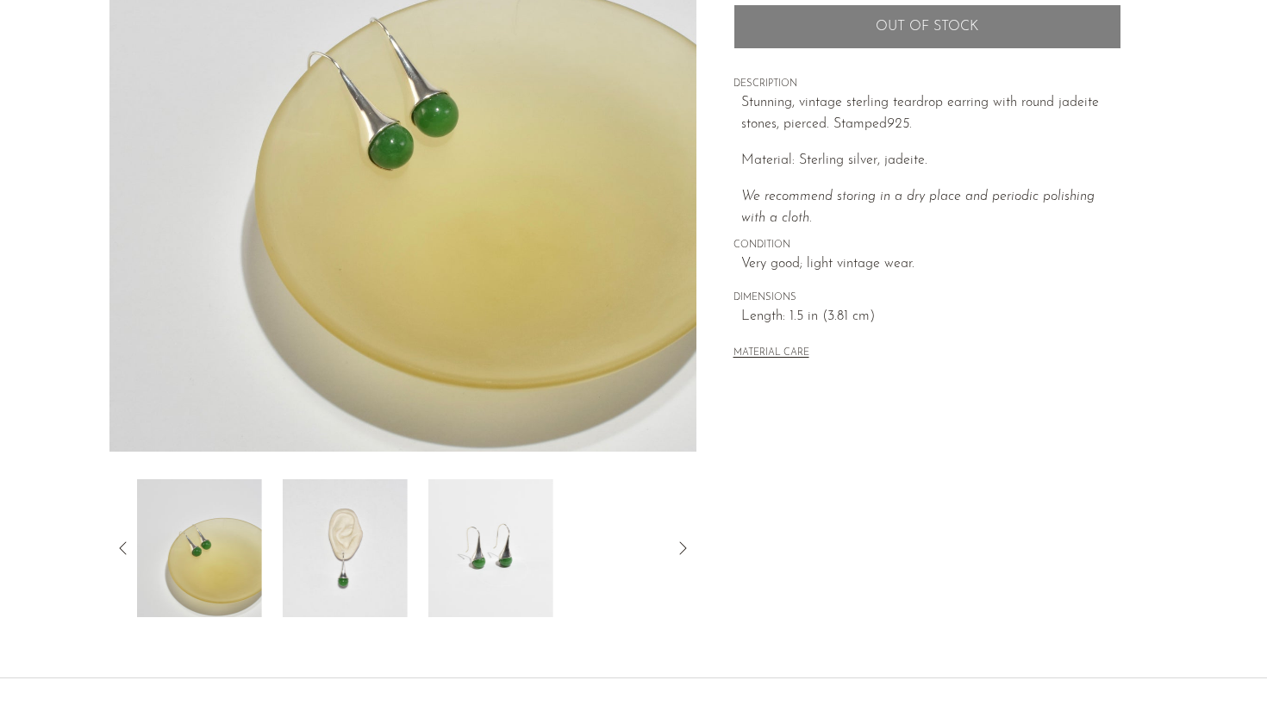
scroll to position [256, 0]
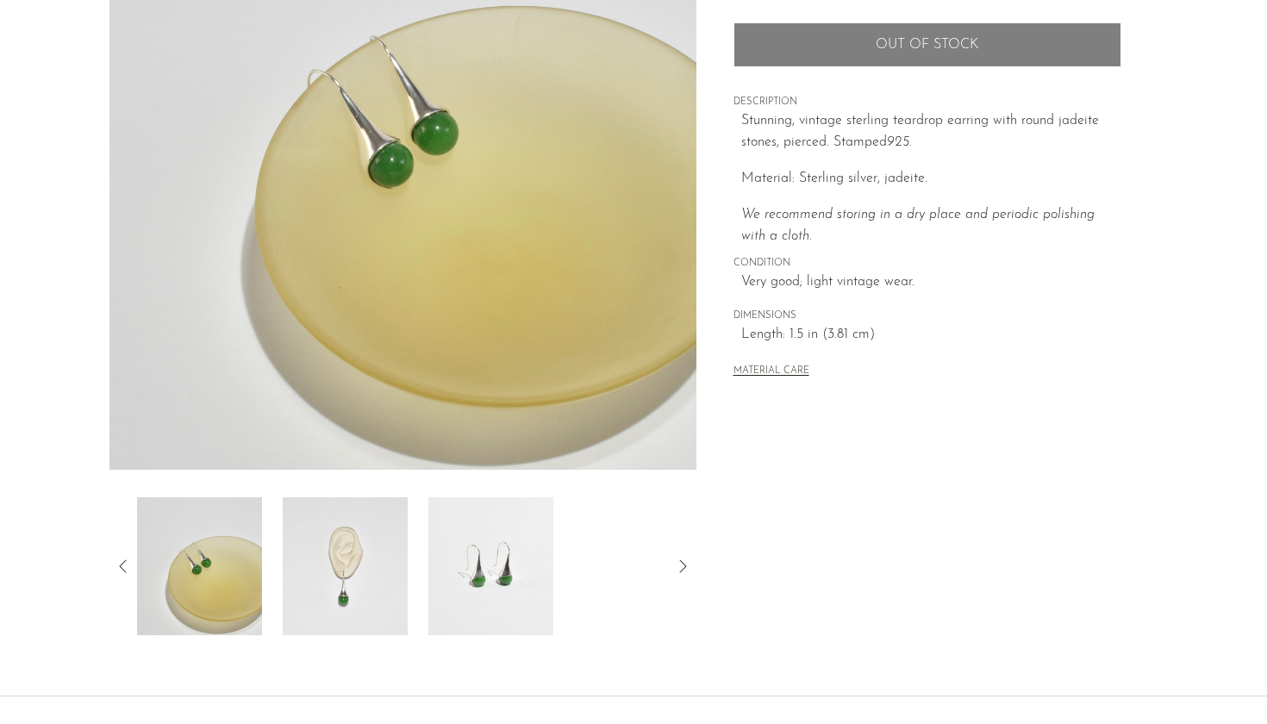
click at [128, 568] on icon at bounding box center [123, 566] width 21 height 21
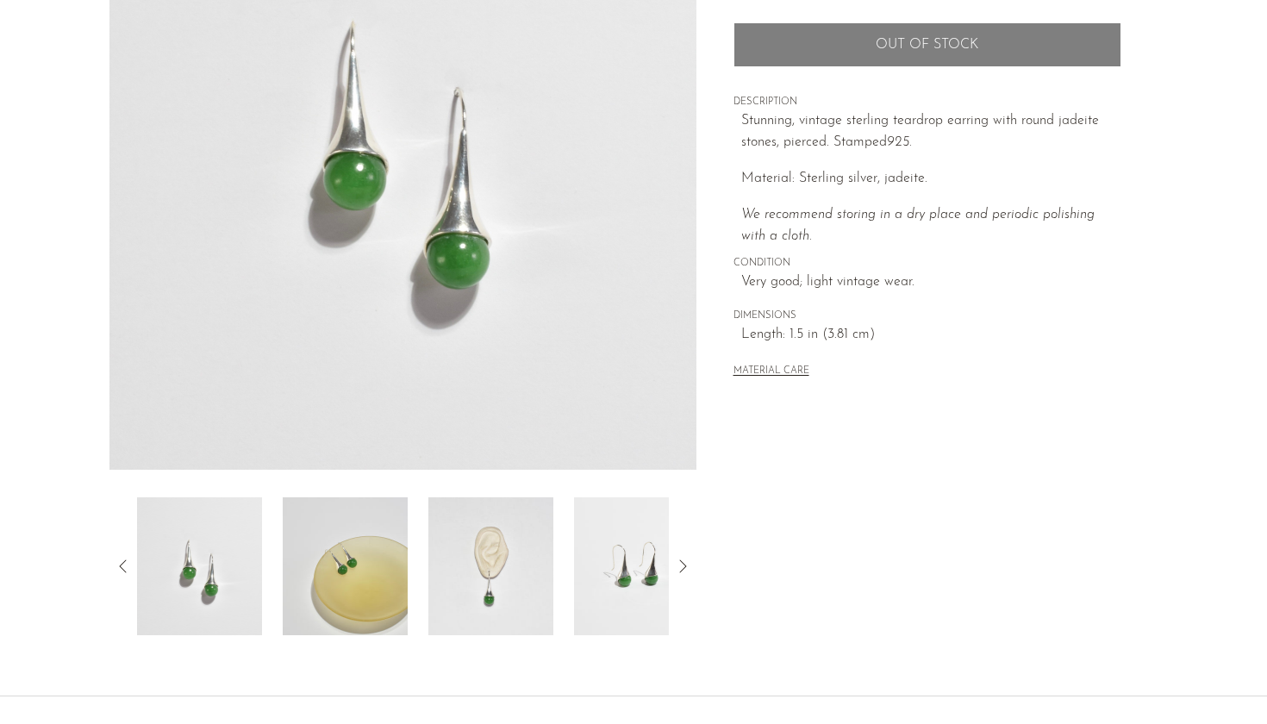
click at [239, 582] on img at bounding box center [199, 566] width 125 height 138
click at [124, 549] on div at bounding box center [402, 566] width 587 height 138
click at [128, 562] on icon at bounding box center [123, 566] width 21 height 21
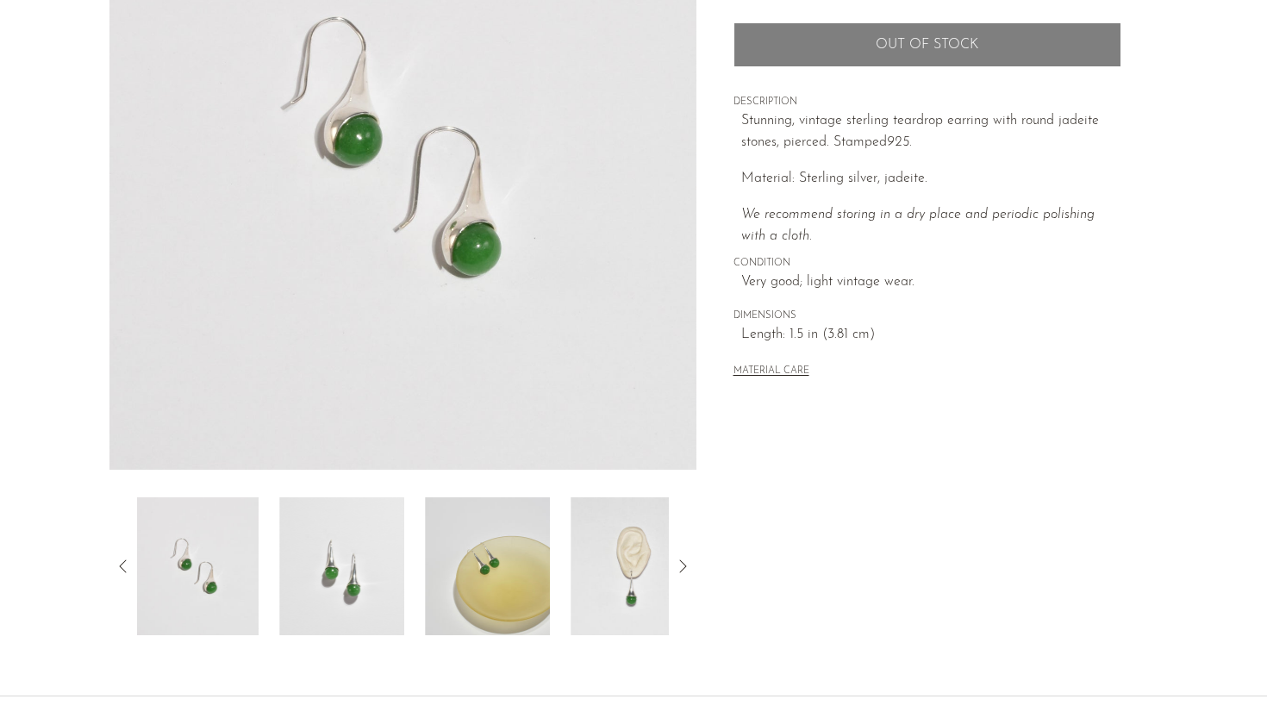
click at [193, 580] on img at bounding box center [196, 566] width 125 height 138
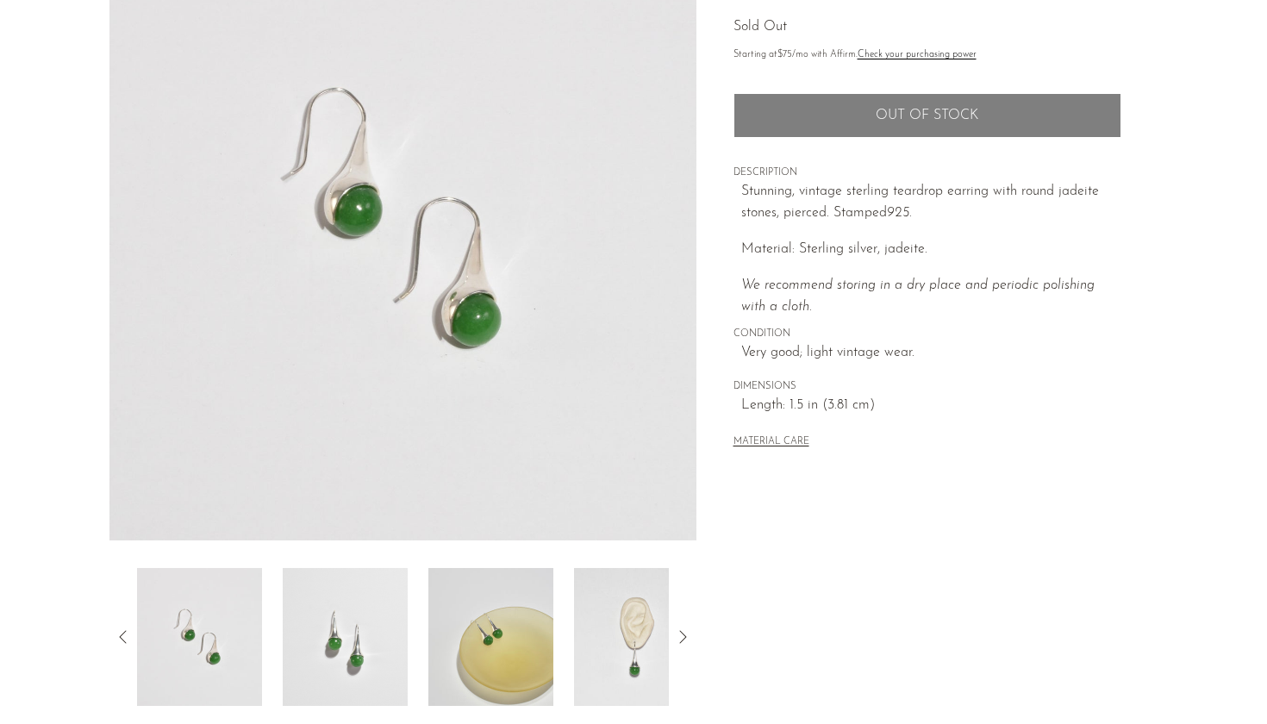
scroll to position [159, 0]
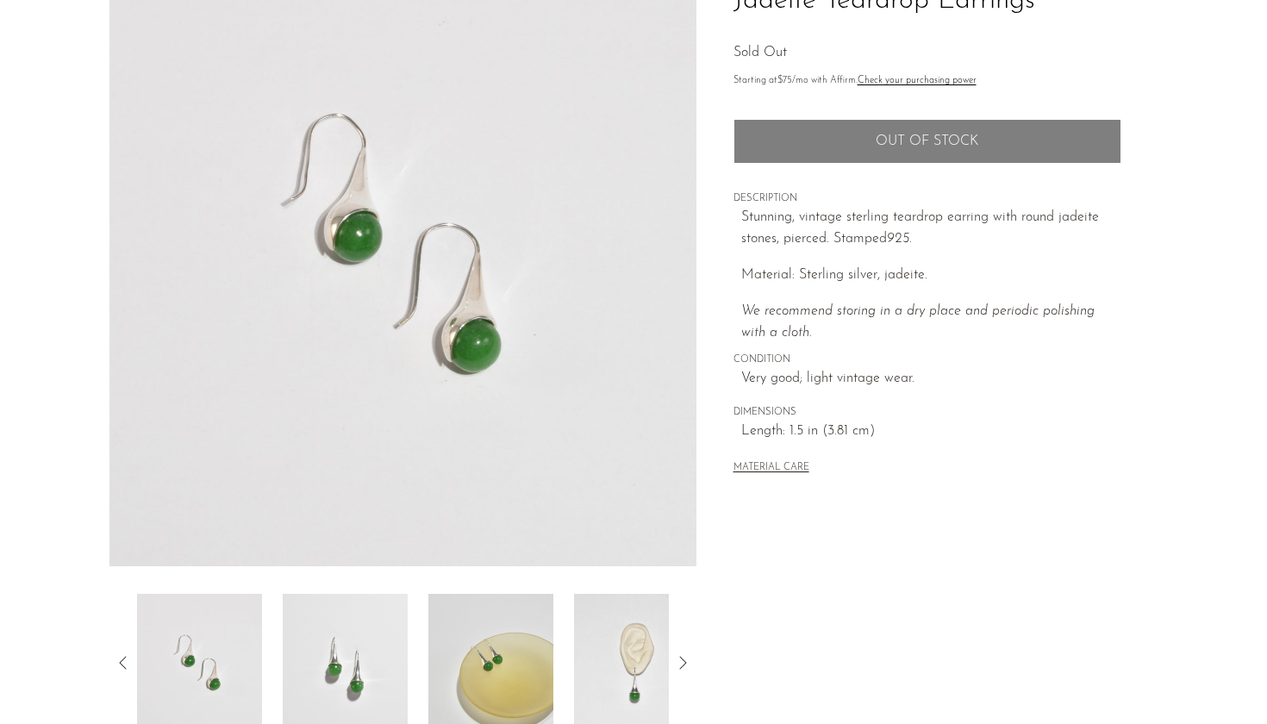
click at [372, 216] on img at bounding box center [402, 243] width 587 height 646
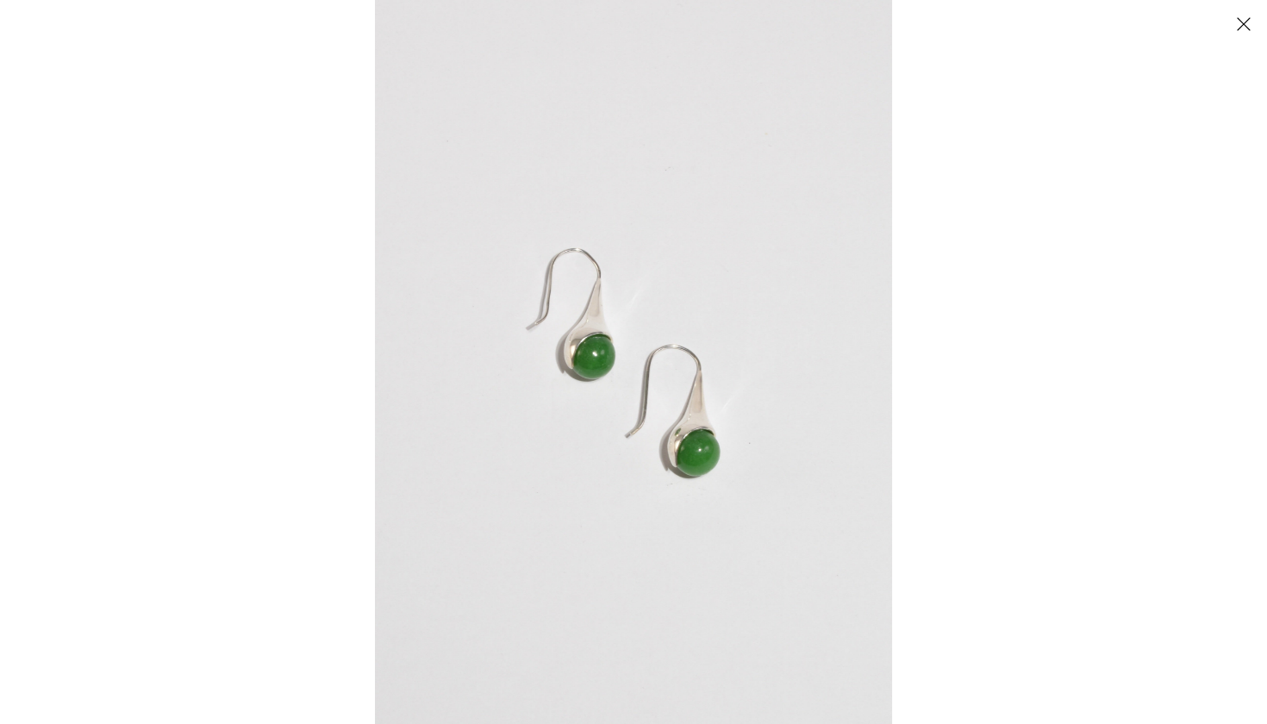
click at [1246, 23] on button "Close" at bounding box center [1243, 24] width 30 height 30
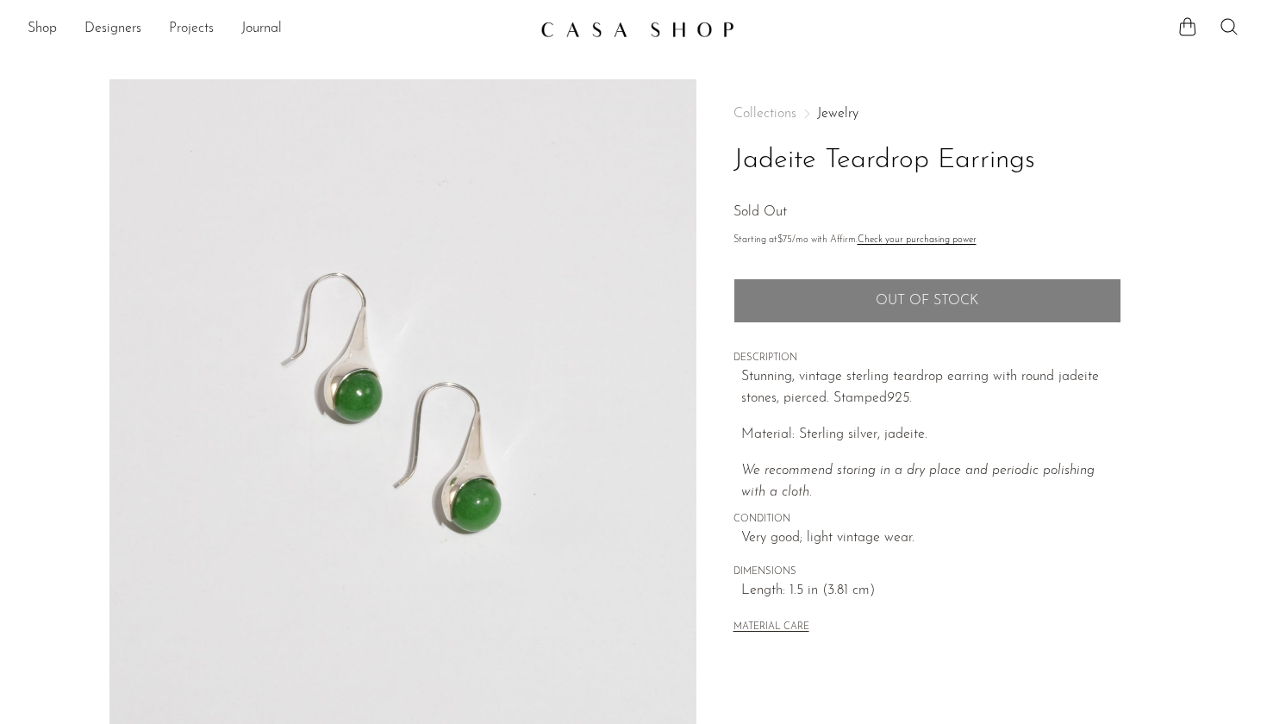
click at [194, 33] on link "Projects" at bounding box center [191, 29] width 45 height 22
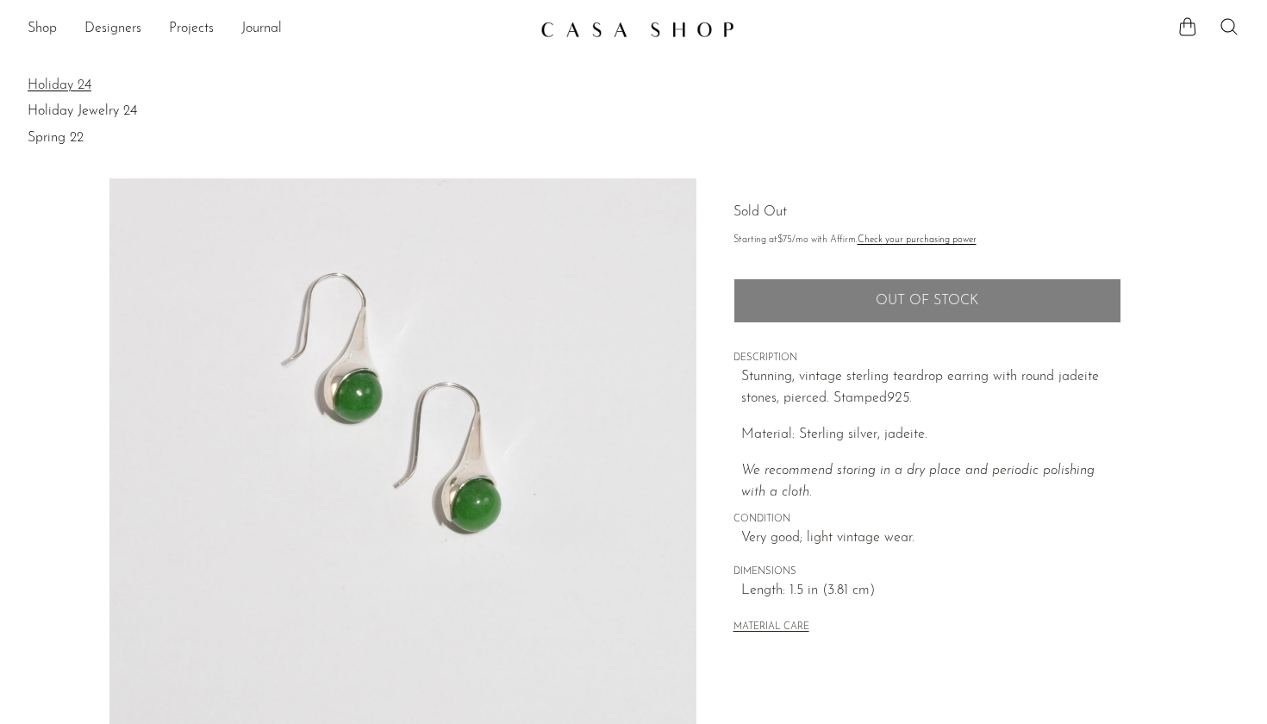
click at [53, 90] on link "Holiday 24" at bounding box center [634, 85] width 1212 height 19
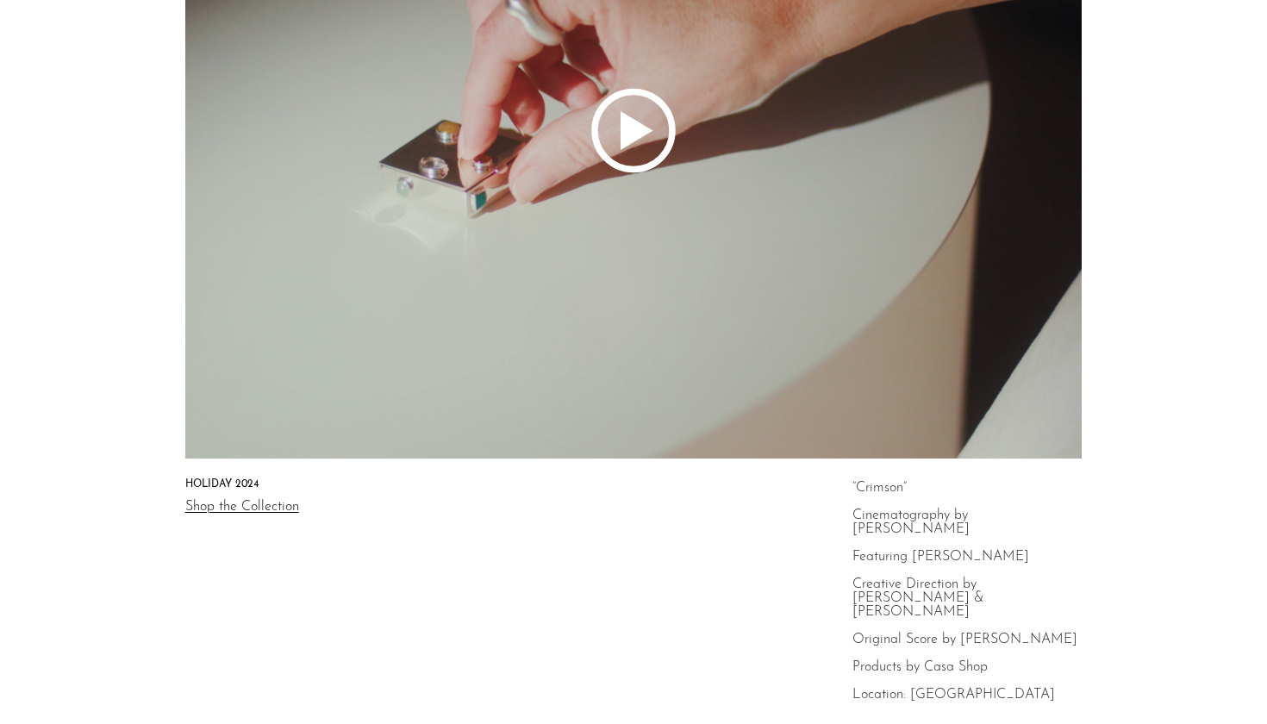
scroll to position [144, 0]
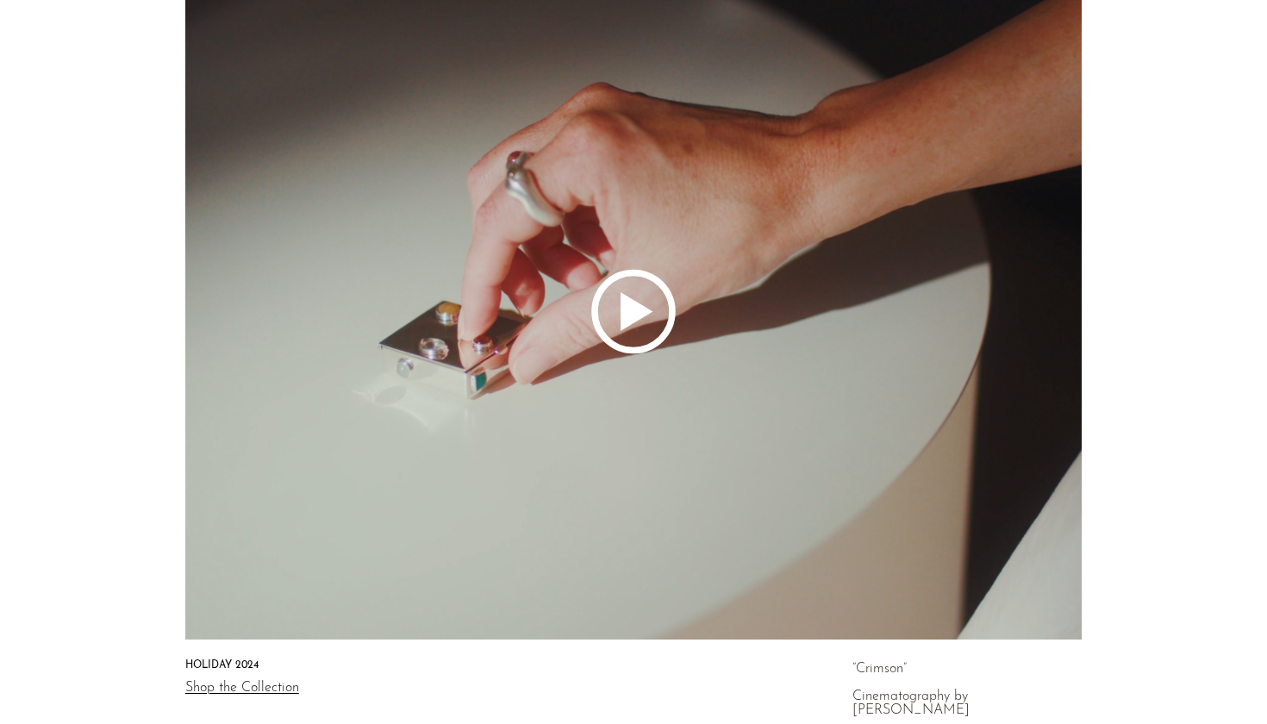
click at [636, 313] on polygon at bounding box center [637, 311] width 33 height 39
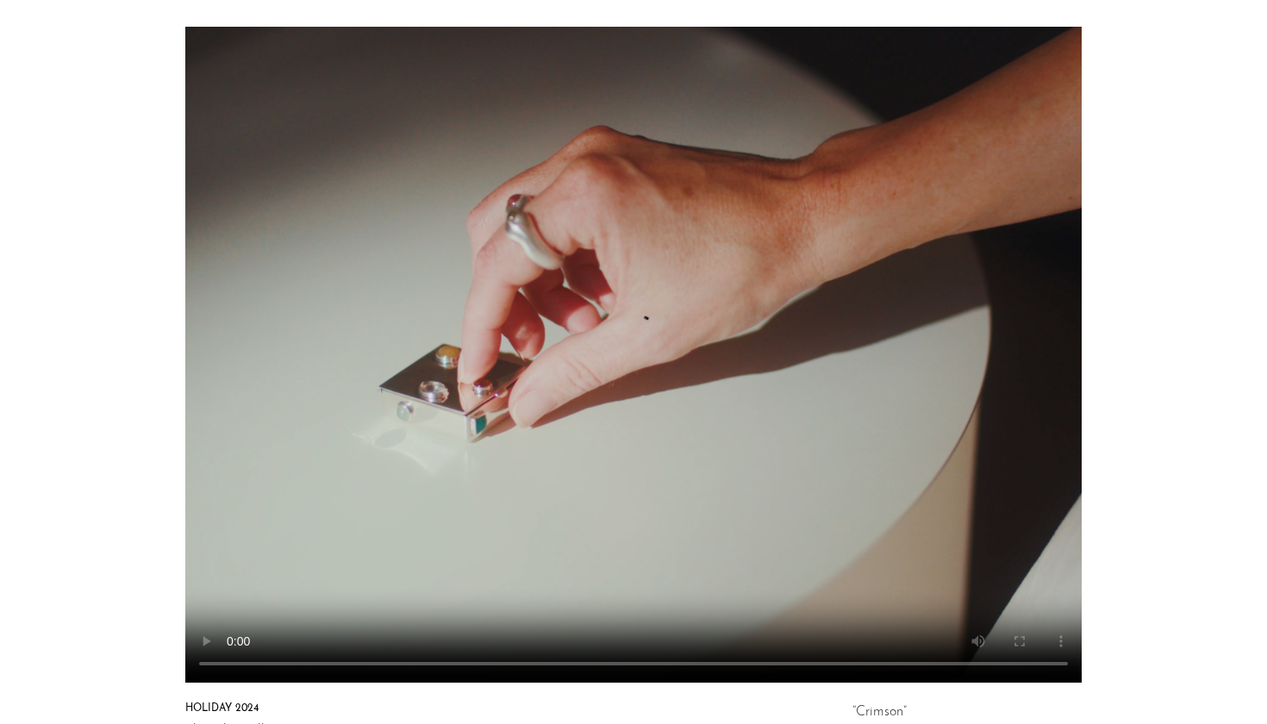
scroll to position [103, 0]
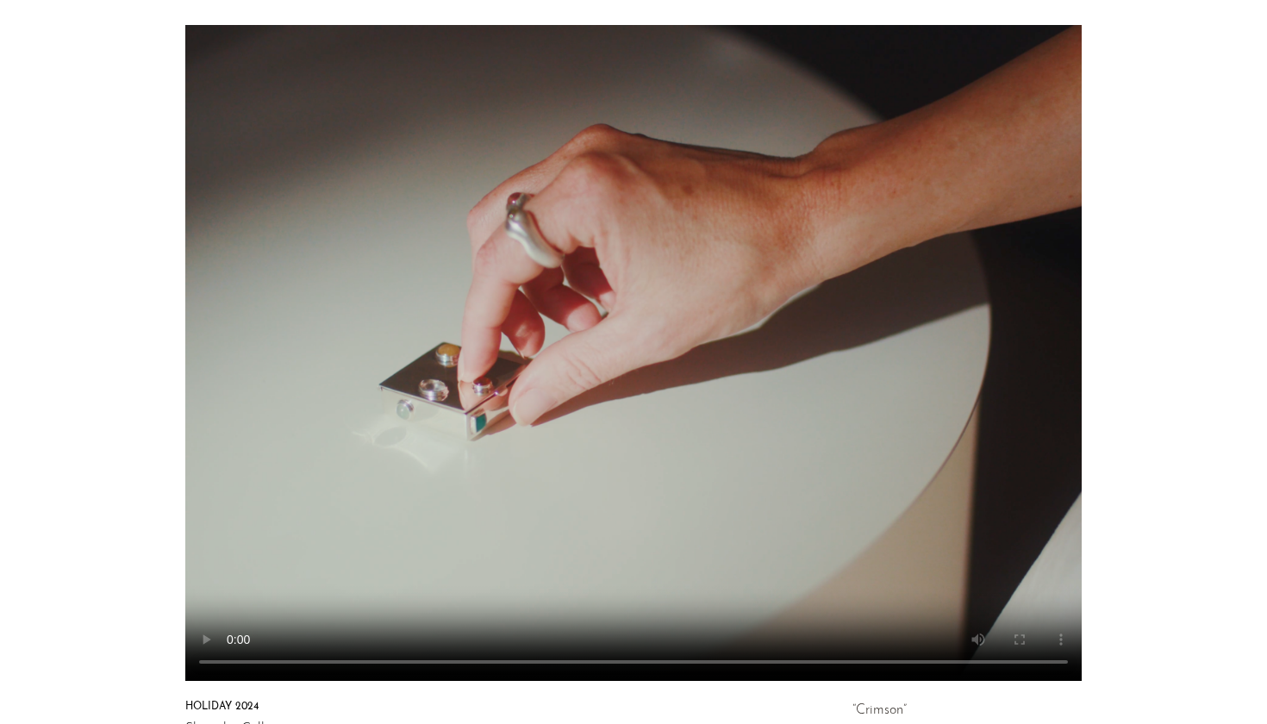
click at [240, 665] on video at bounding box center [634, 353] width 1212 height 656
click at [229, 662] on video at bounding box center [634, 353] width 1212 height 656
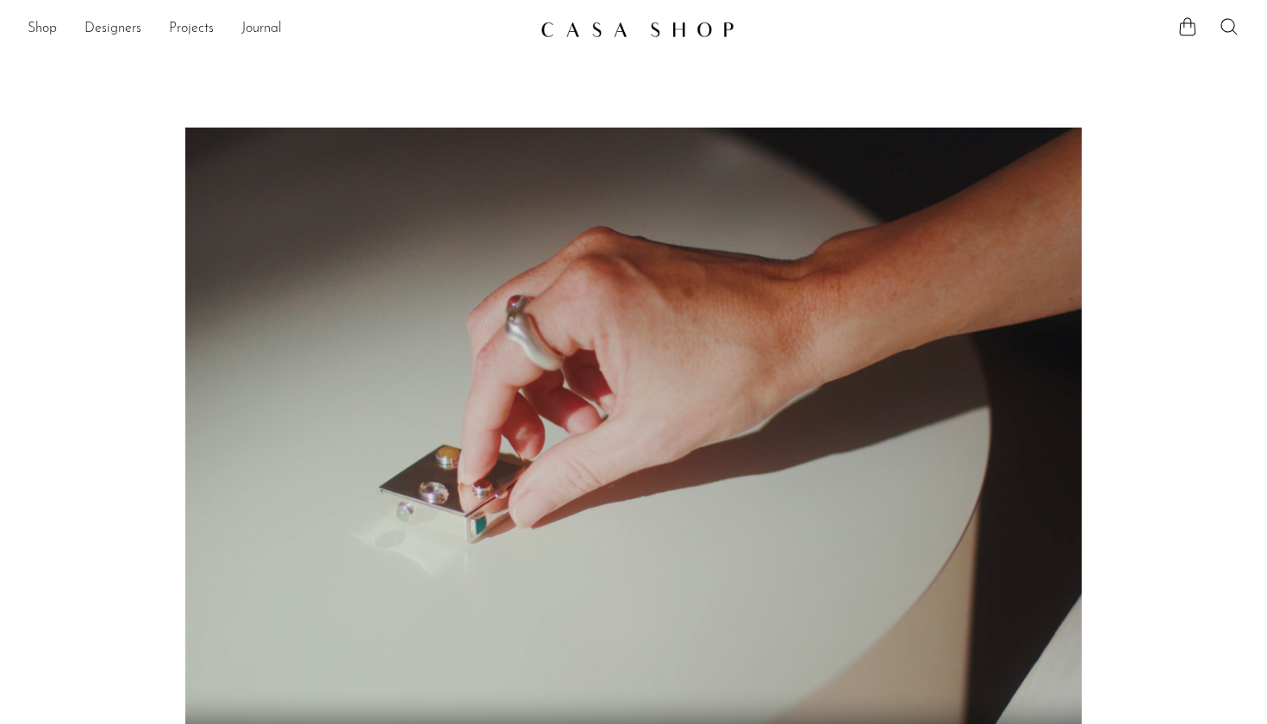
scroll to position [0, 0]
click at [190, 28] on link "Projects" at bounding box center [191, 29] width 45 height 22
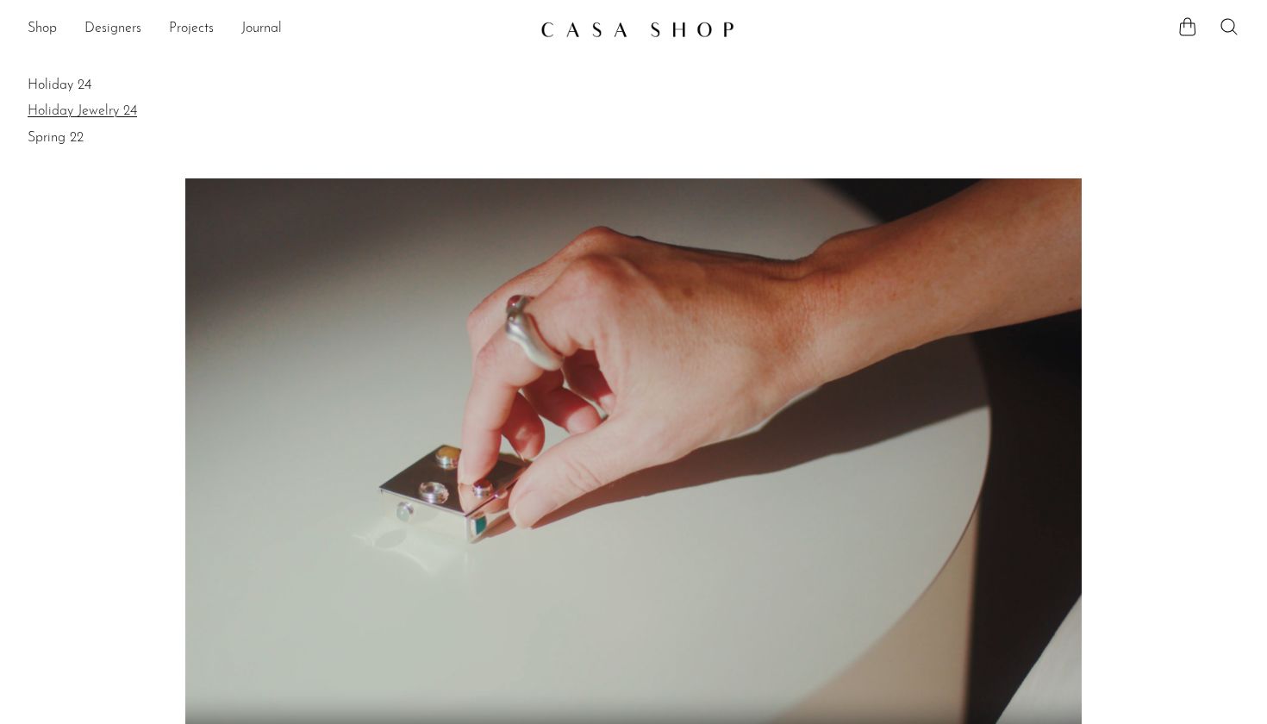
click at [83, 113] on link "Holiday Jewelry 24" at bounding box center [634, 111] width 1212 height 19
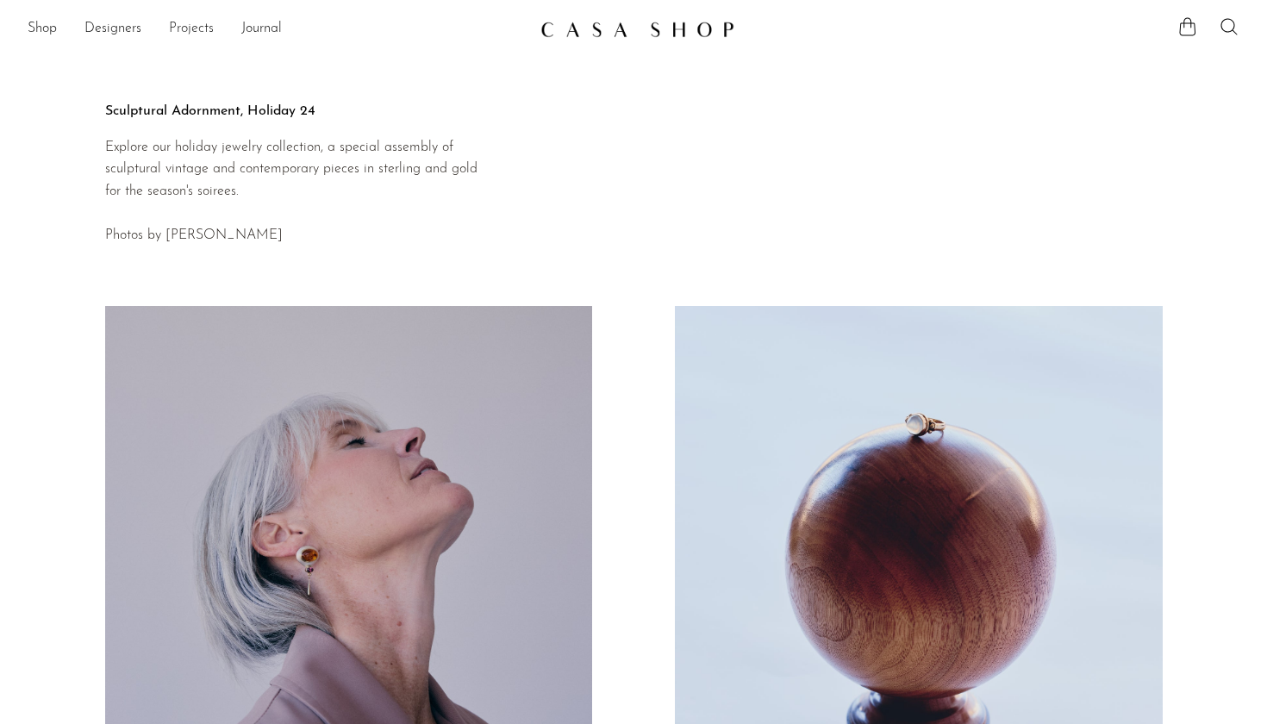
click at [194, 33] on link "Projects" at bounding box center [191, 29] width 45 height 22
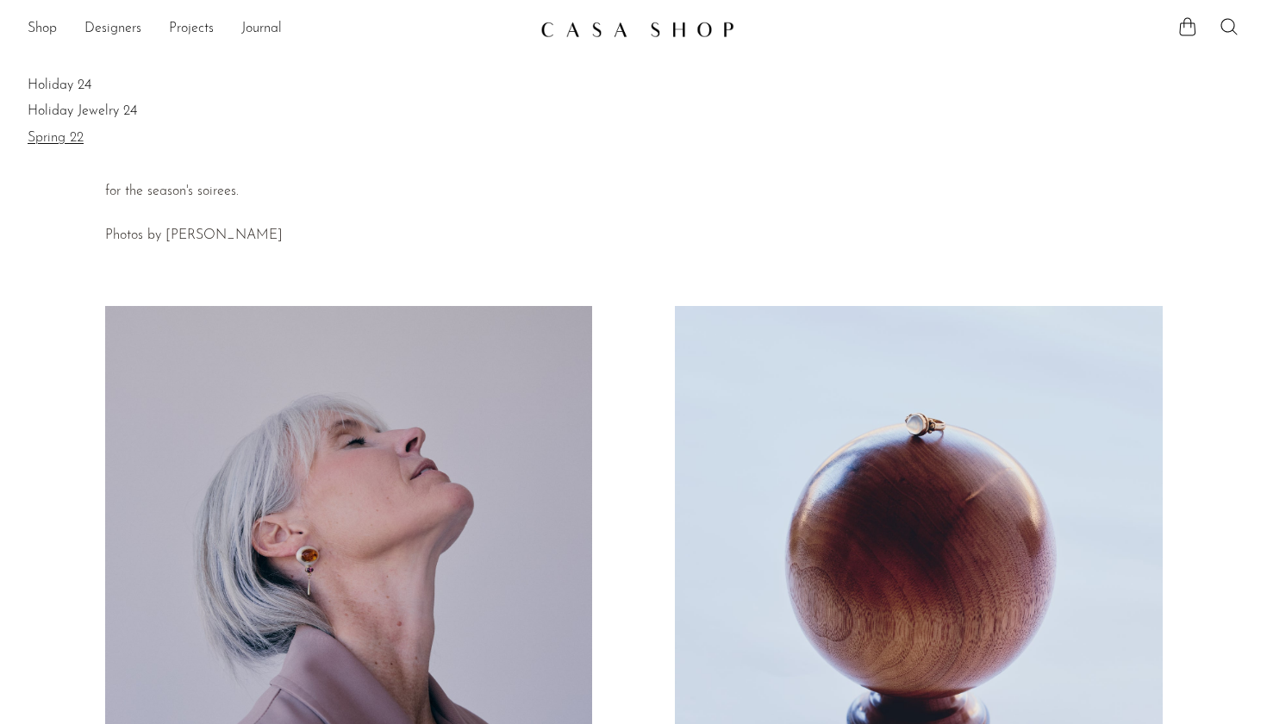
click at [68, 136] on link "Spring 22" at bounding box center [634, 137] width 1212 height 19
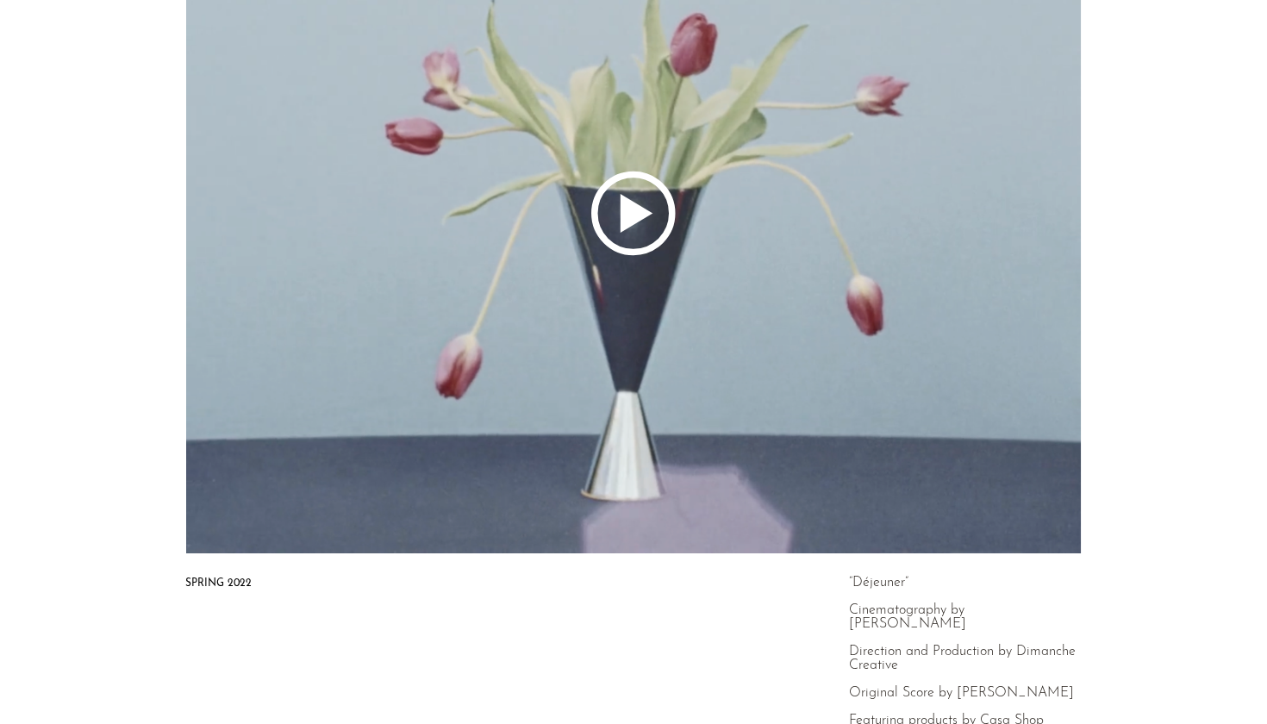
scroll to position [271, 0]
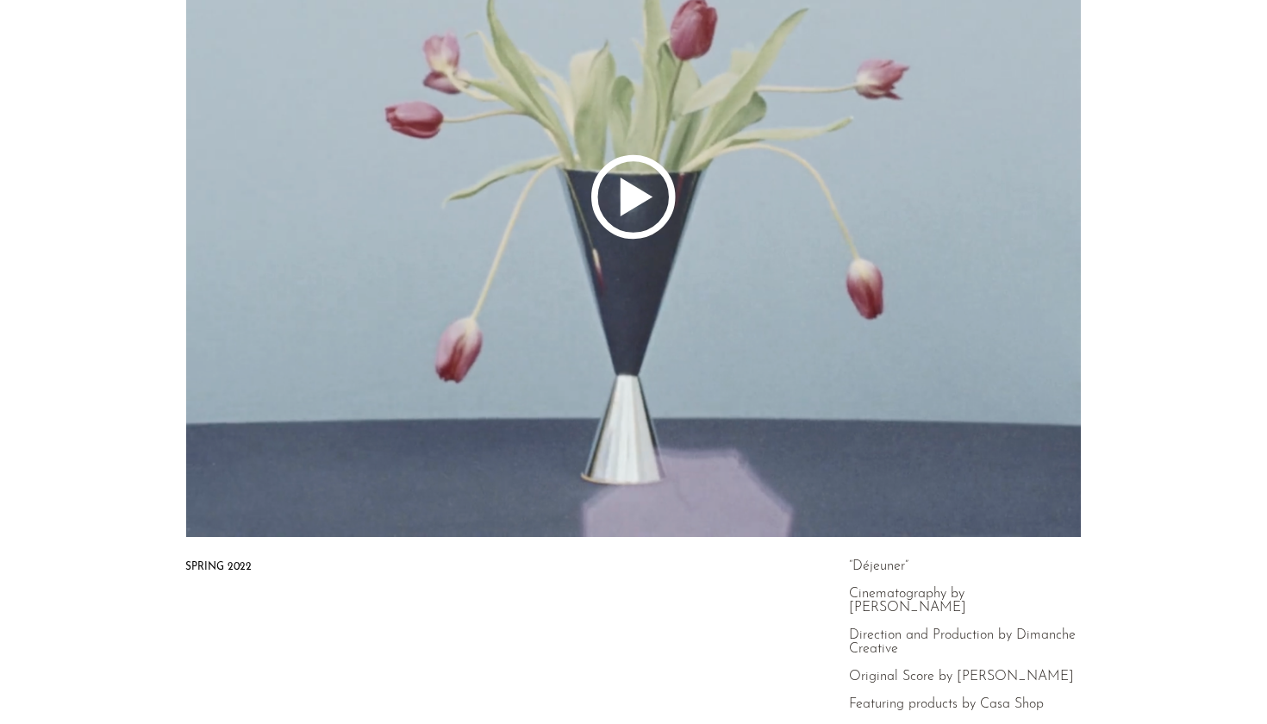
click at [648, 175] on icon at bounding box center [634, 197] width 1212 height 680
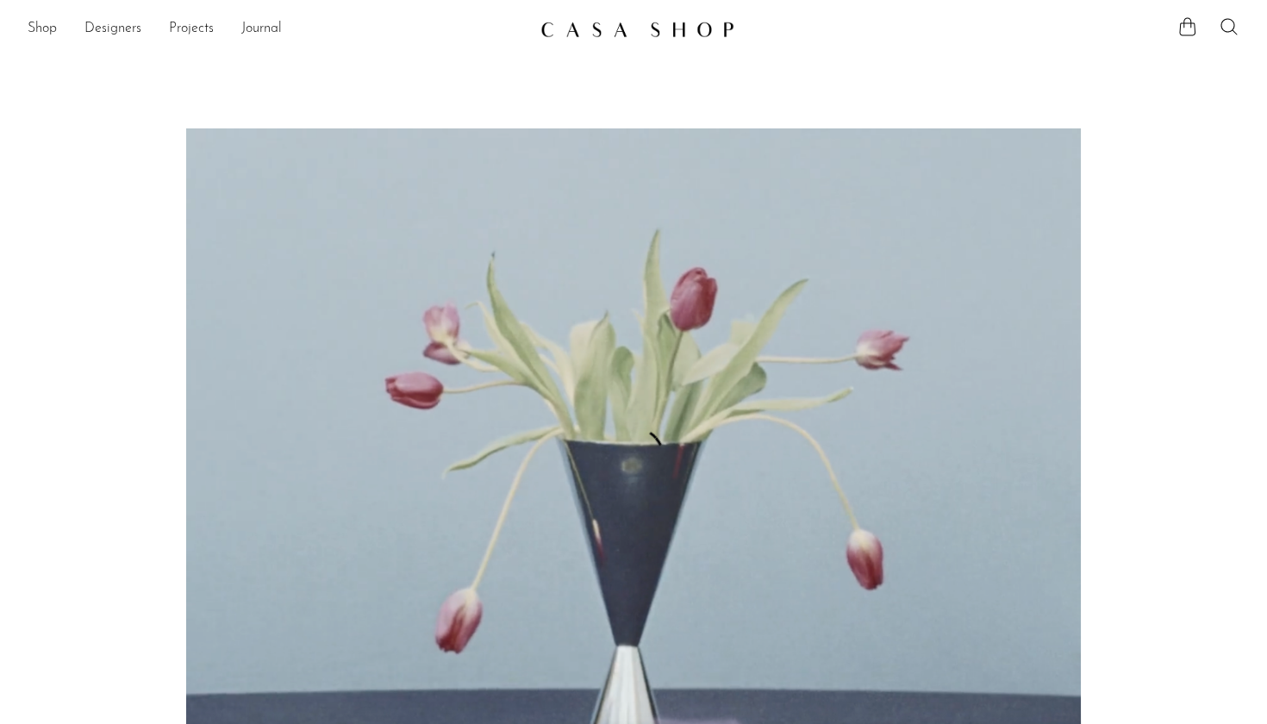
scroll to position [0, 0]
